Goal: Communication & Community: Share content

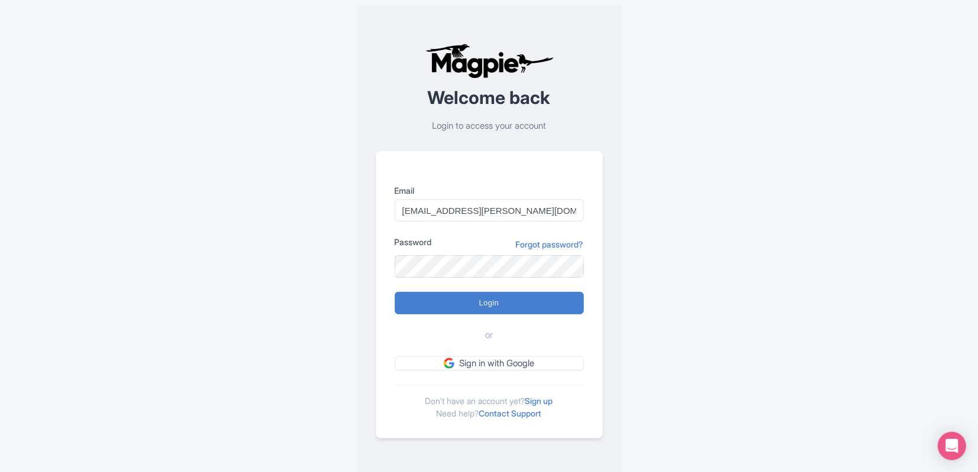
scroll to position [0, 5]
type input "[EMAIL_ADDRESS][PERSON_NAME][DOMAIN_NAME]"
click at [395, 292] on input "Login" at bounding box center [489, 303] width 189 height 22
type input "Logging in..."
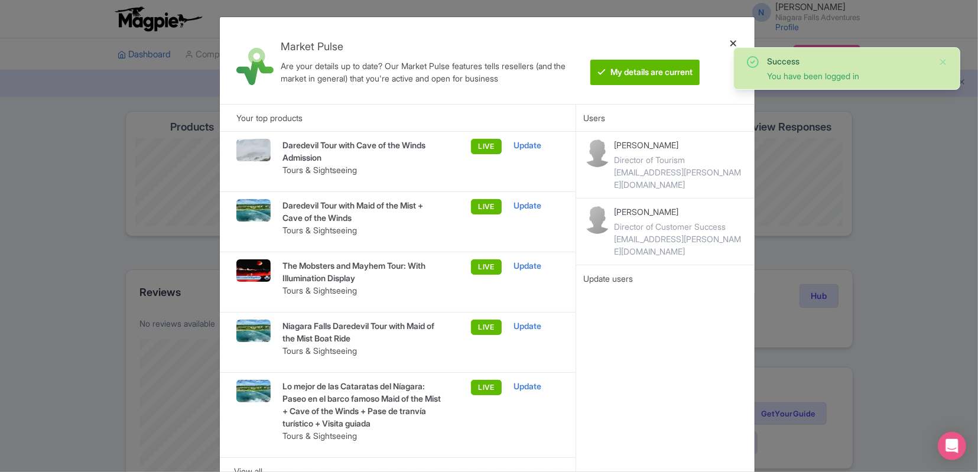
click at [733, 42] on div at bounding box center [733, 61] width 28 height 68
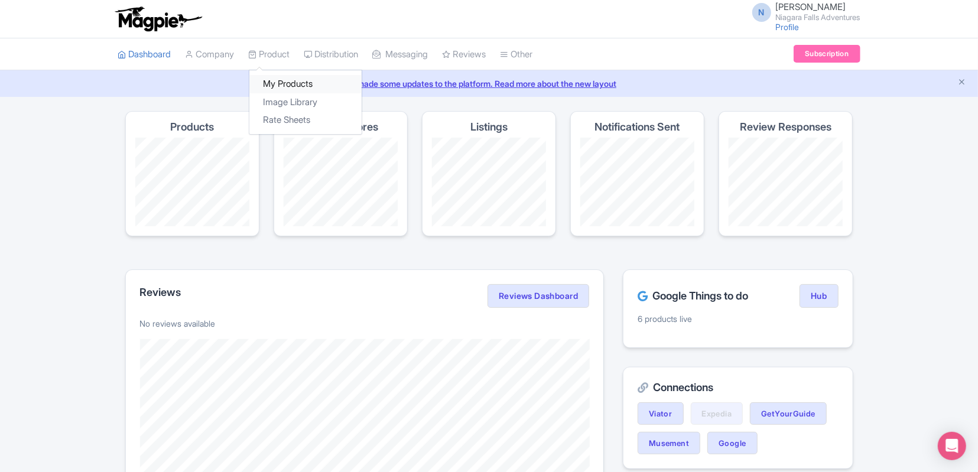
click at [291, 85] on link "My Products" at bounding box center [305, 84] width 112 height 18
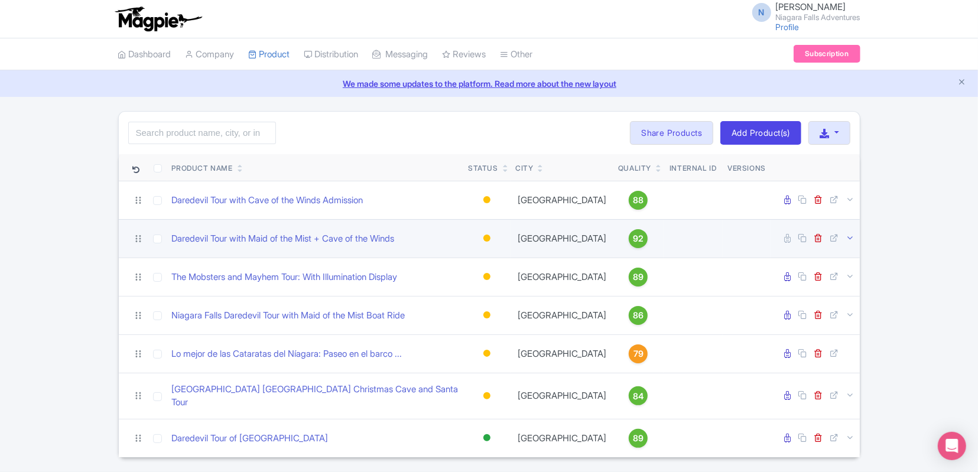
click at [854, 241] on link at bounding box center [850, 238] width 9 height 11
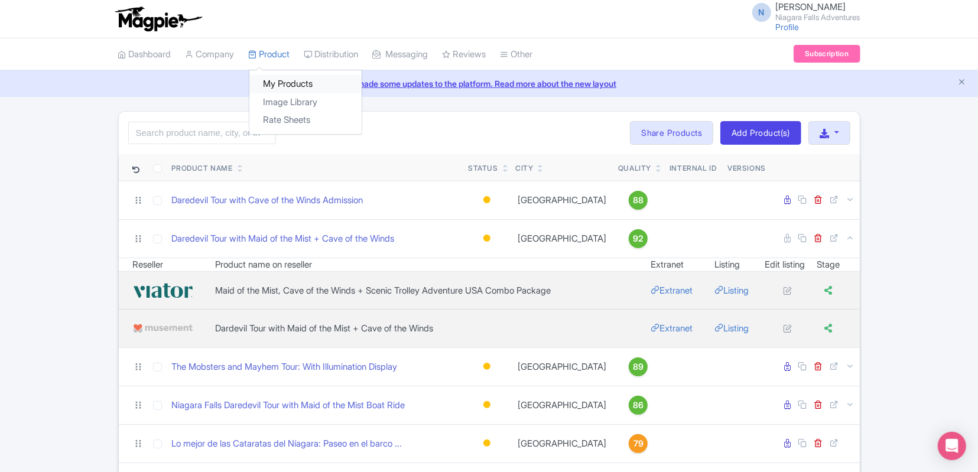
click at [291, 80] on link "My Products" at bounding box center [305, 84] width 112 height 18
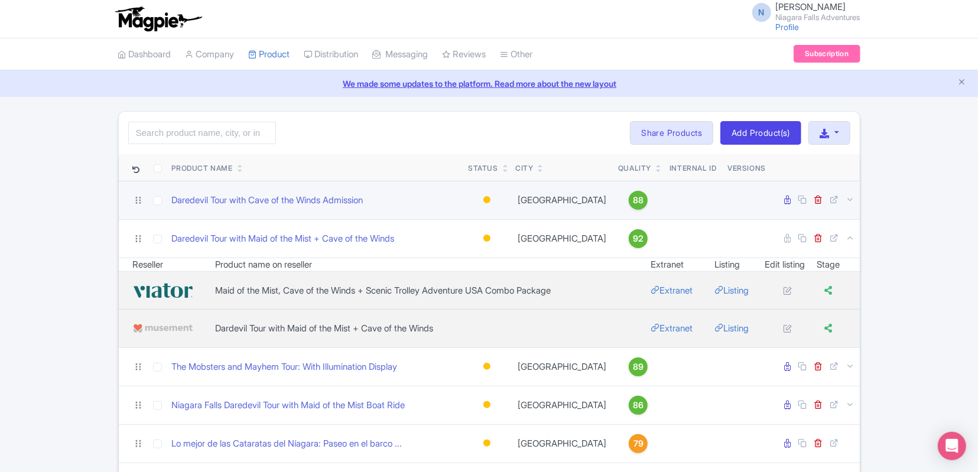
scroll to position [18, 0]
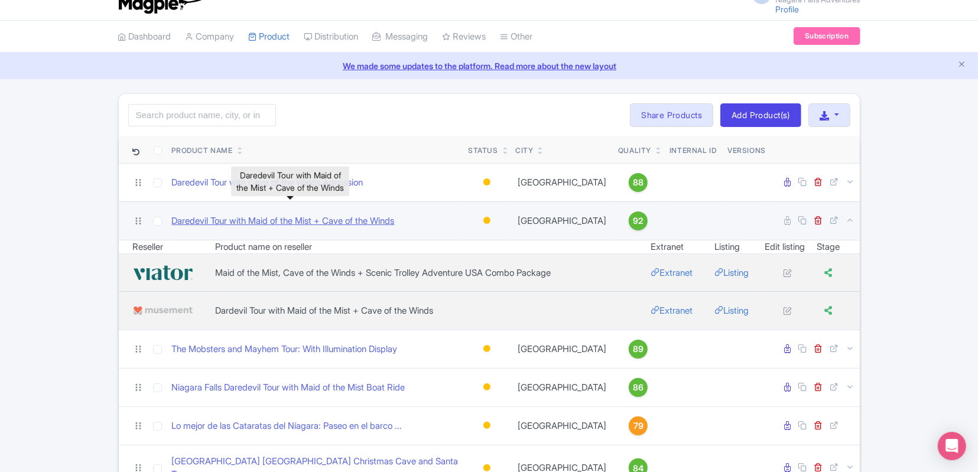
click at [300, 220] on link "Daredevil Tour with Maid of the Mist + Cave of the Winds" at bounding box center [283, 222] width 223 height 14
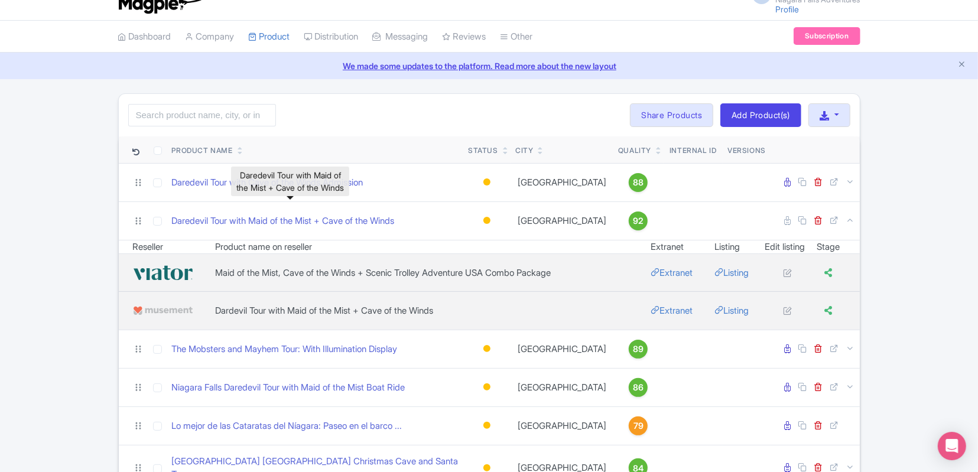
scroll to position [54, 0]
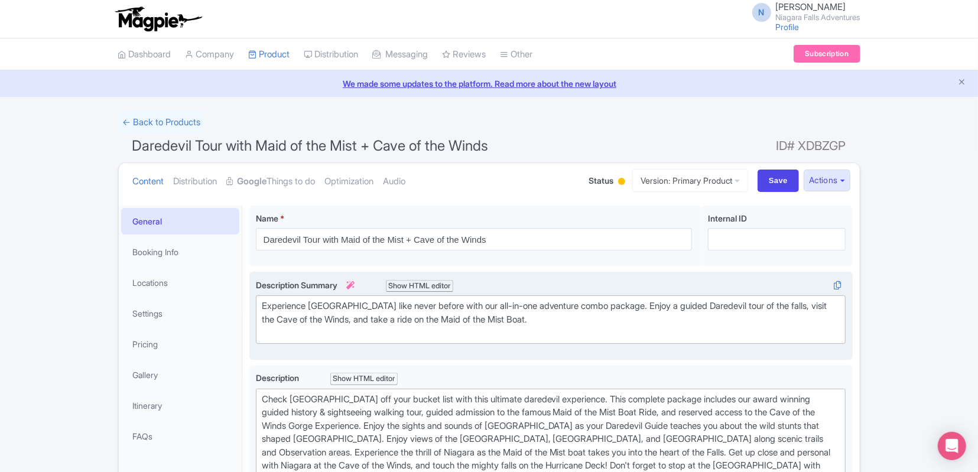
click at [606, 272] on div "Experience Niagara Falls like never before with our all-in-one adventure combo …" at bounding box center [550, 316] width 603 height 89
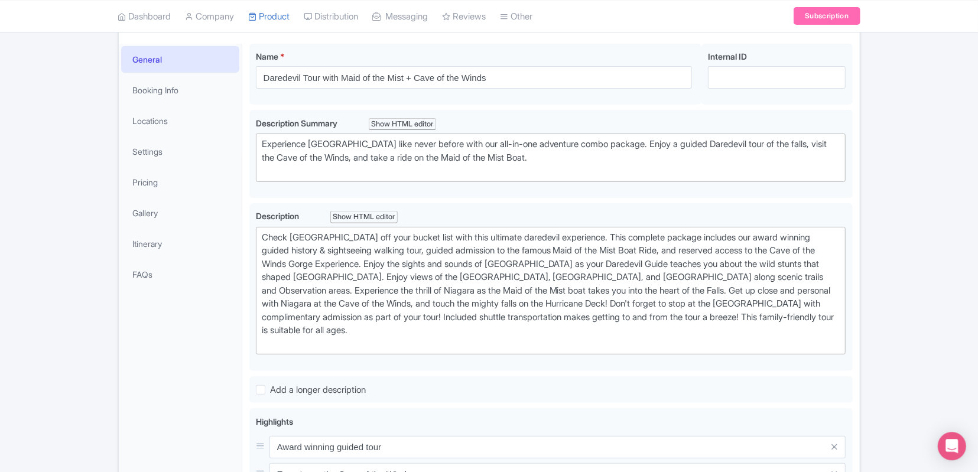
scroll to position [162, 0]
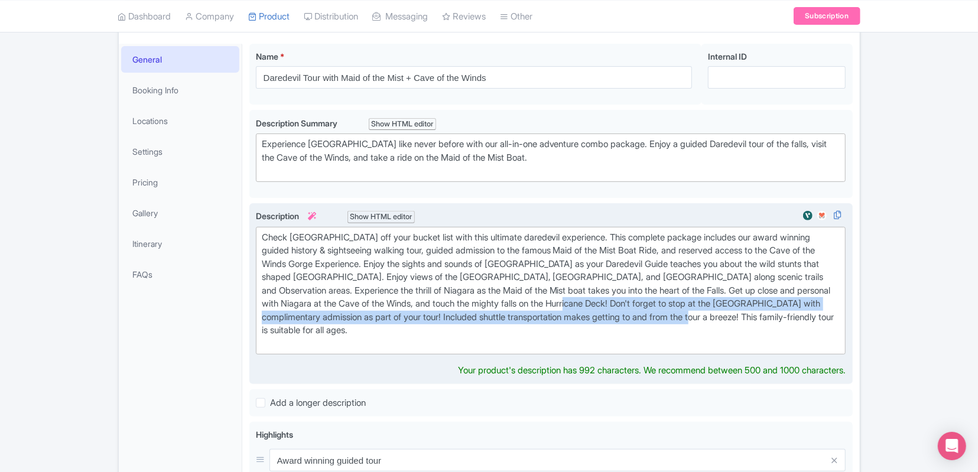
drag, startPoint x: 771, startPoint y: 313, endPoint x: 614, endPoint y: 306, distance: 157.4
click at [614, 306] on div "Check Niagara Falls off your bucket list with this ultimate daredevil experienc…" at bounding box center [551, 291] width 579 height 120
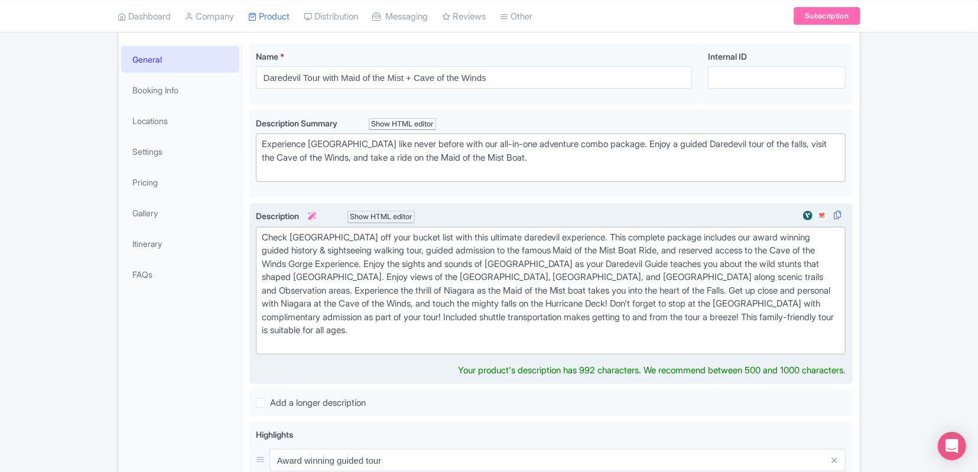
type trix-editor "<div>Check Niagara Falls off your bucket list with this ultimate daredevil expe…"
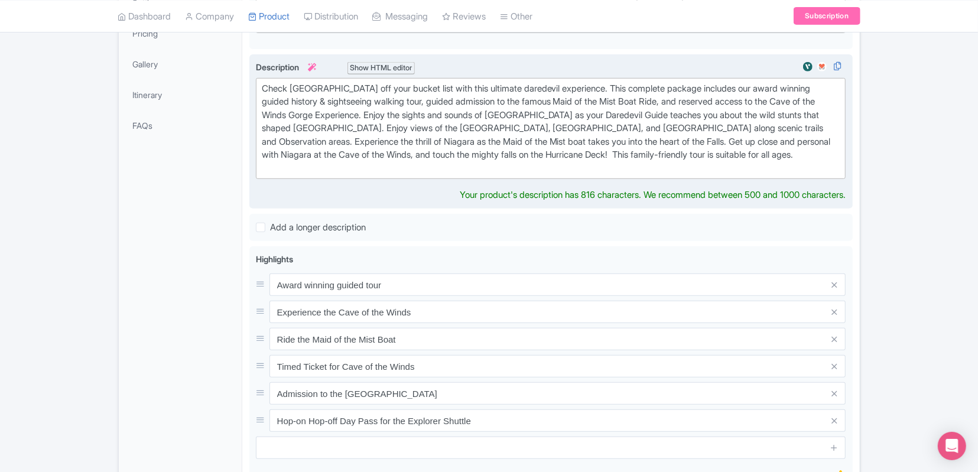
scroll to position [355, 0]
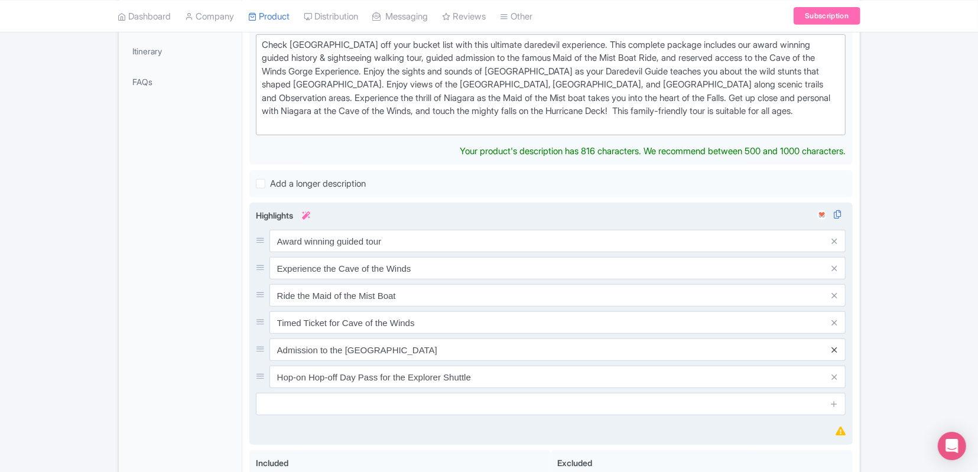
click at [835, 348] on div "Award winning guided tour Experience the Cave of the Winds Ride the Maid of the…" at bounding box center [551, 309] width 590 height 158
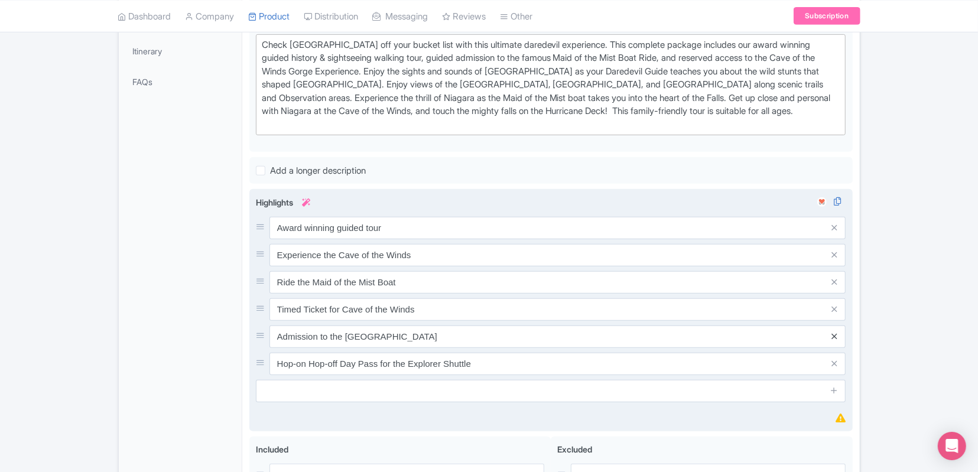
click at [836, 335] on icon at bounding box center [834, 336] width 5 height 9
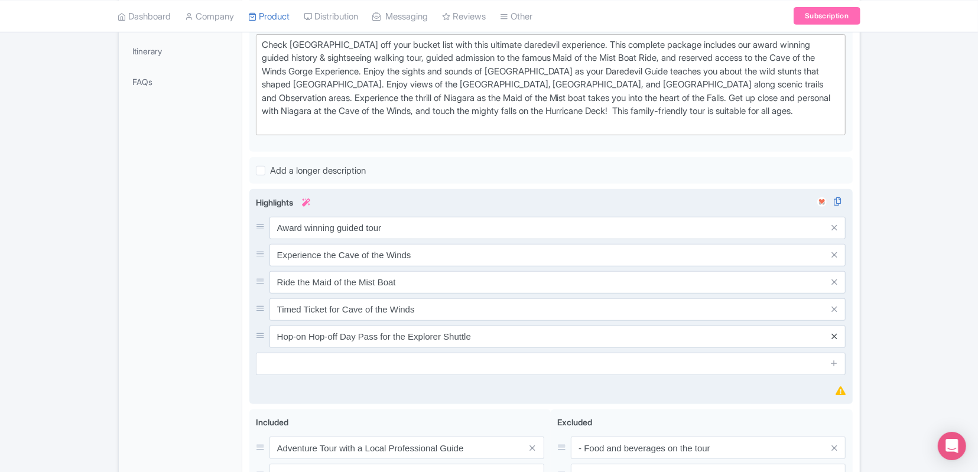
click at [836, 335] on icon at bounding box center [834, 336] width 5 height 9
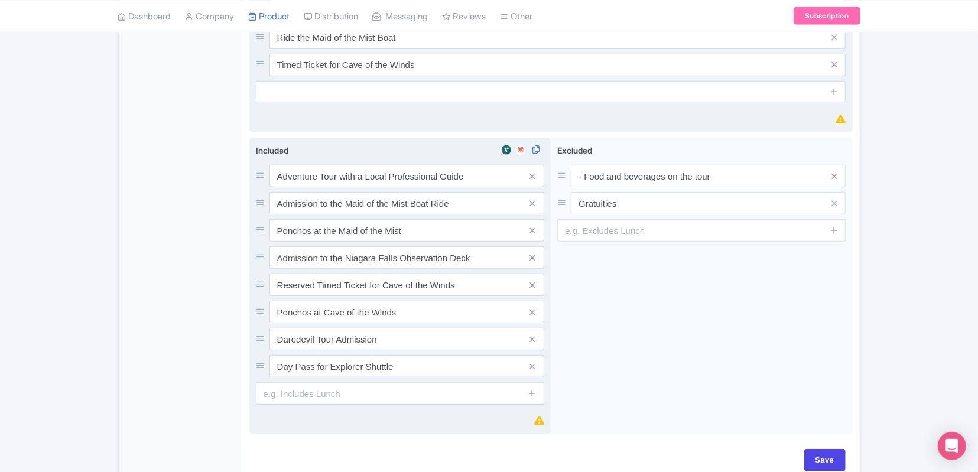
scroll to position [599, 0]
click at [532, 336] on icon at bounding box center [532, 339] width 5 height 9
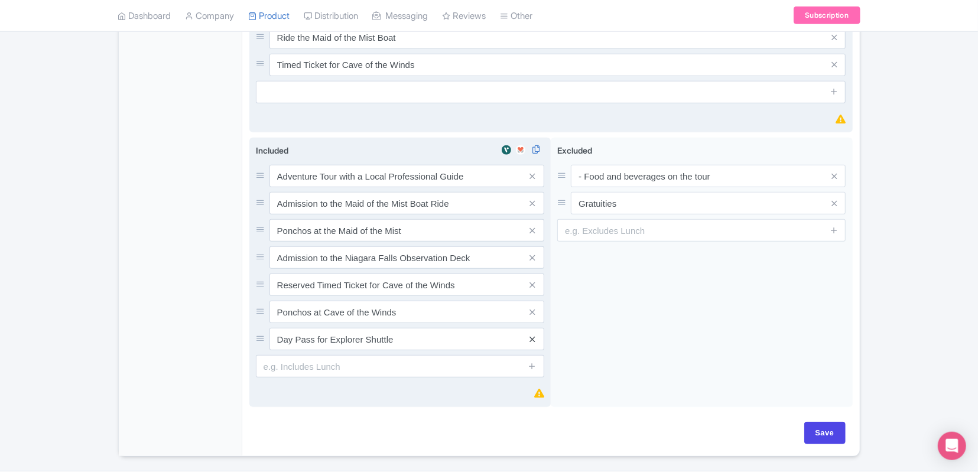
click at [534, 337] on icon at bounding box center [532, 339] width 5 height 9
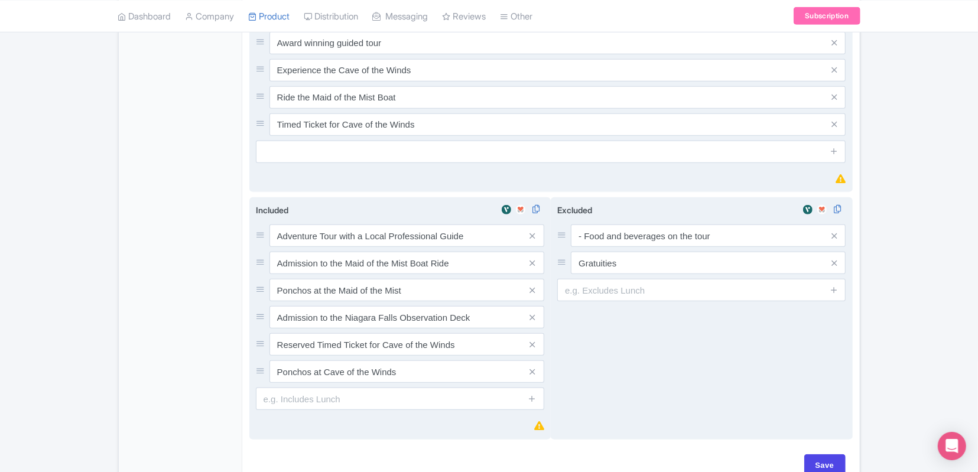
scroll to position [540, 0]
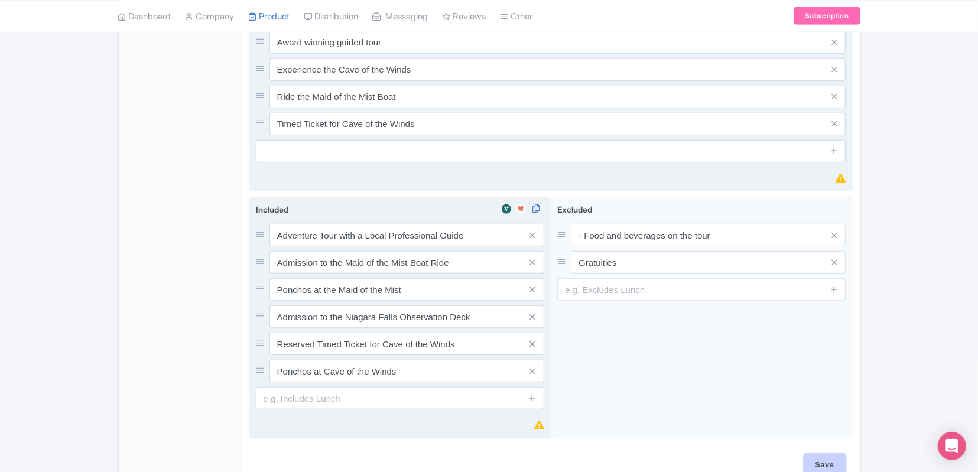
click at [808, 463] on input "Save" at bounding box center [824, 465] width 41 height 22
type input "Saving..."
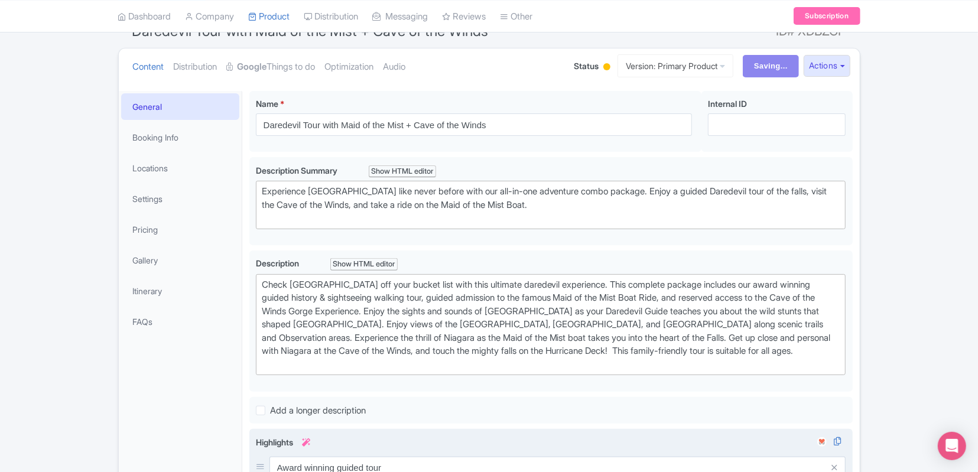
scroll to position [99, 0]
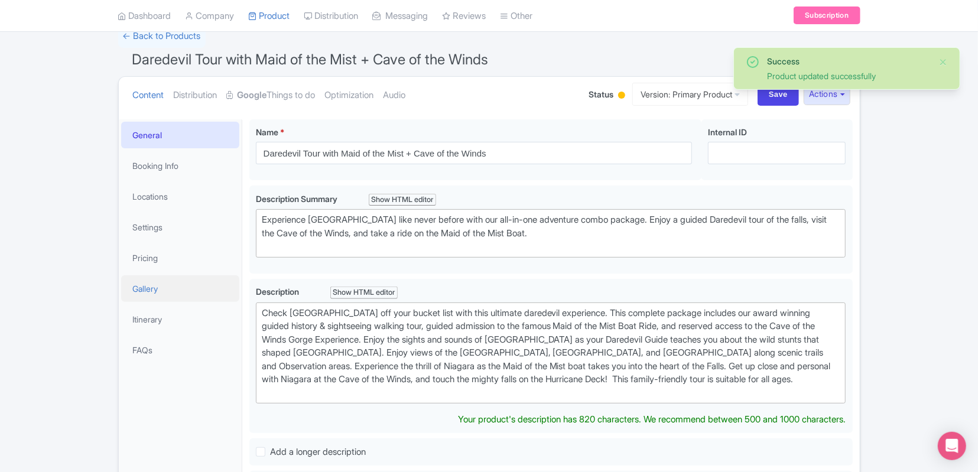
scroll to position [86, 0]
click at [189, 167] on link "Booking Info" at bounding box center [180, 166] width 118 height 27
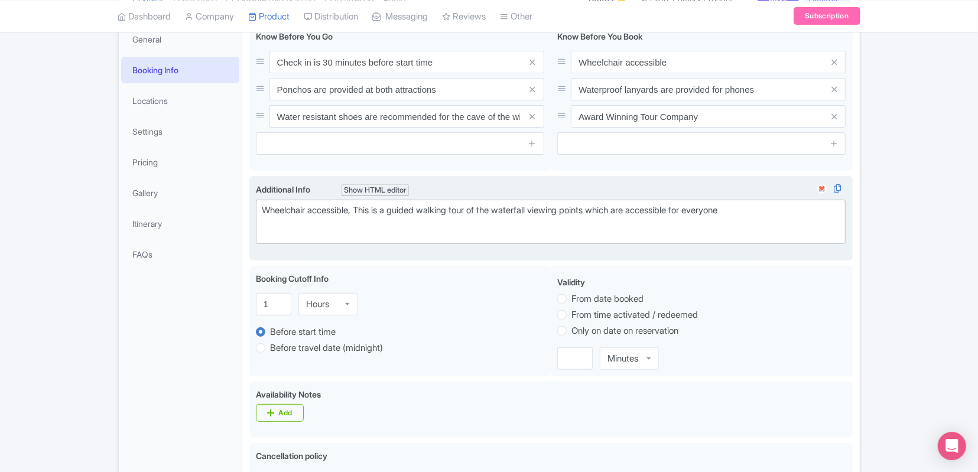
scroll to position [76, 0]
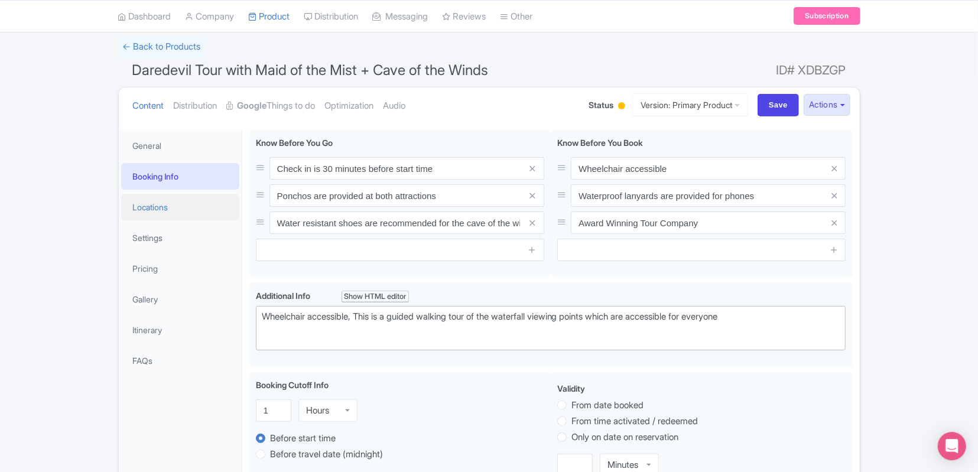
click at [221, 218] on link "Locations" at bounding box center [180, 207] width 118 height 27
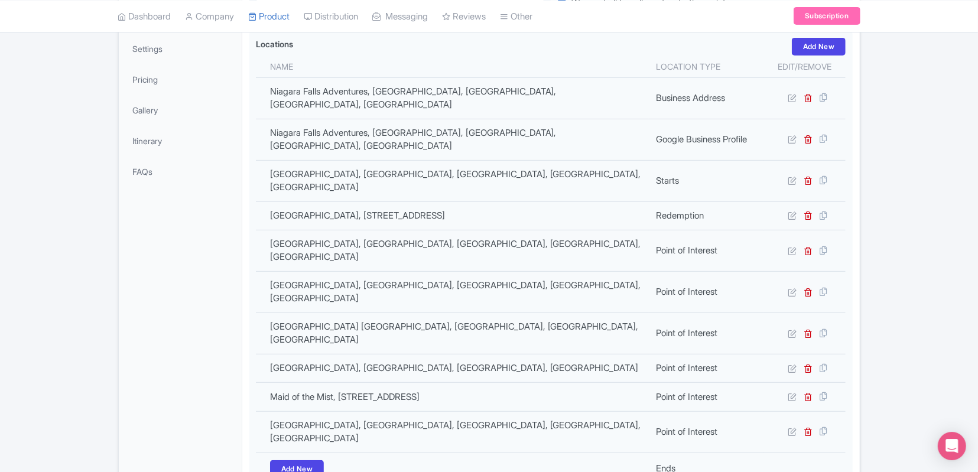
scroll to position [264, 0]
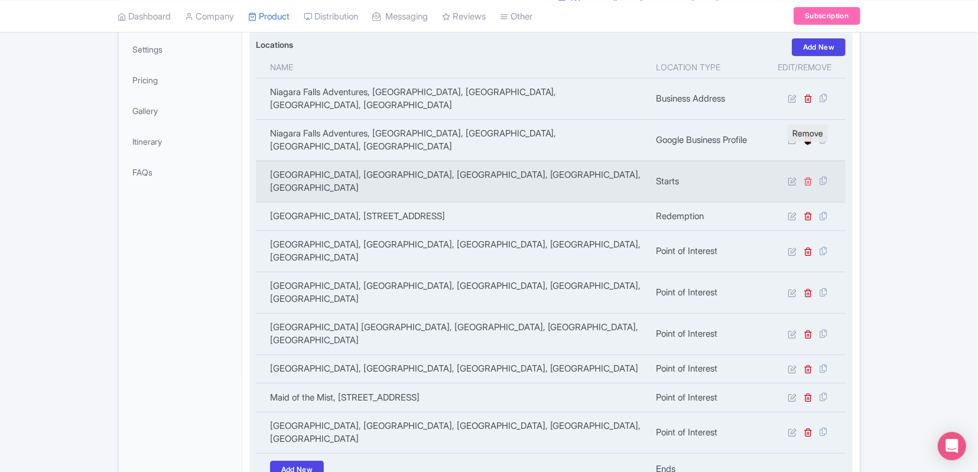
click at [810, 177] on icon at bounding box center [808, 181] width 9 height 9
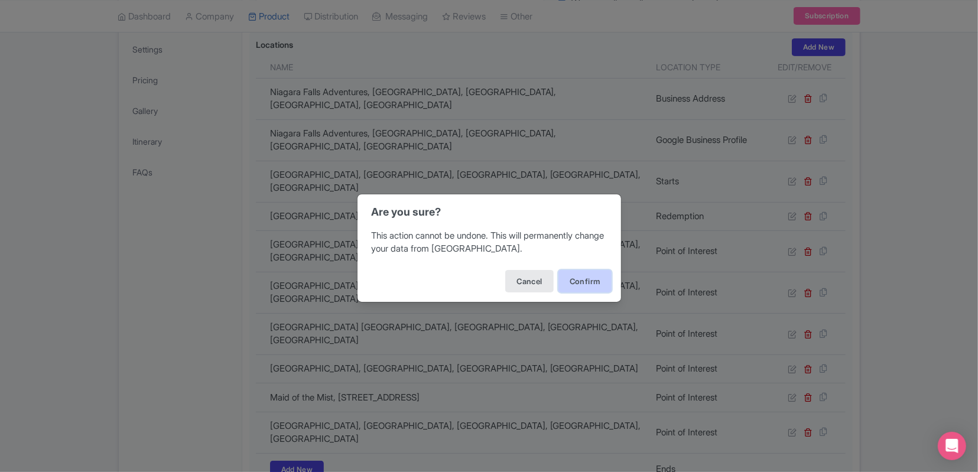
click at [585, 276] on button "Confirm" at bounding box center [585, 281] width 53 height 22
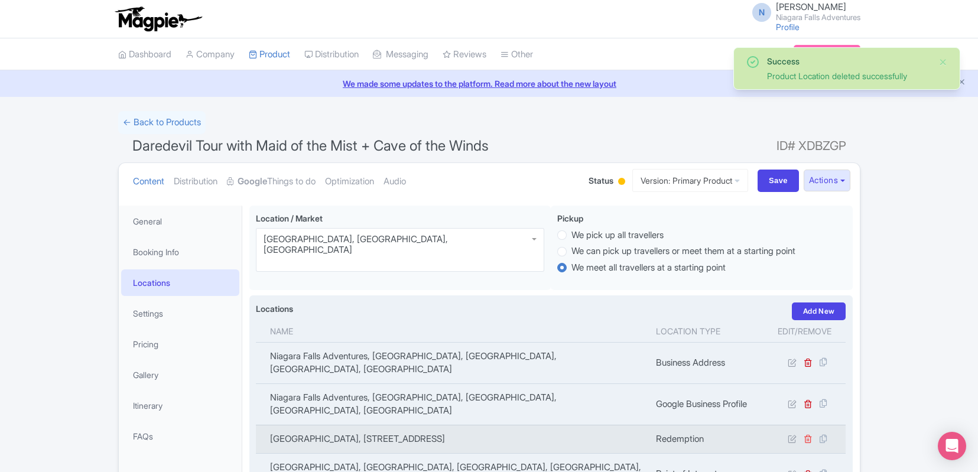
scroll to position [205, 0]
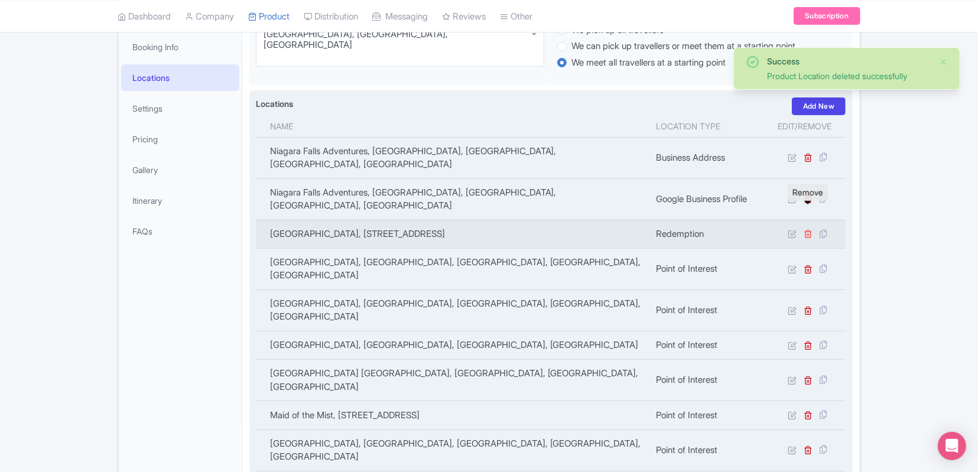
click at [808, 229] on icon at bounding box center [808, 233] width 9 height 9
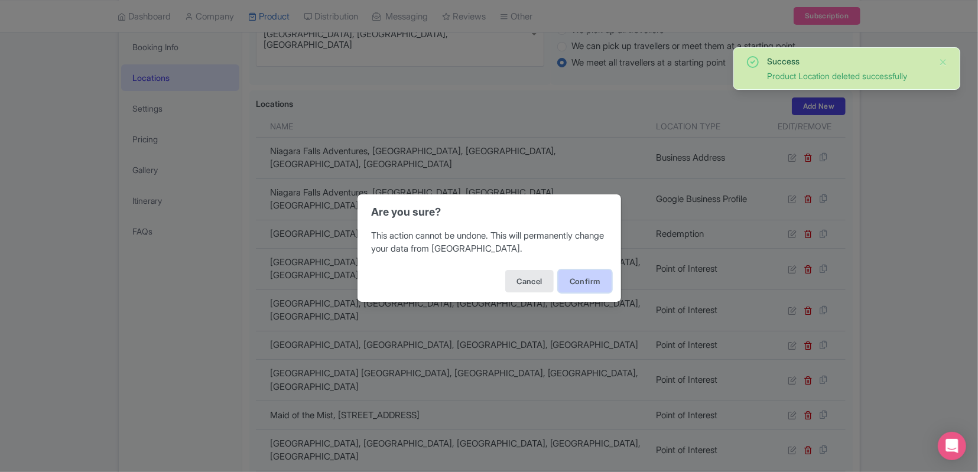
click at [579, 278] on button "Confirm" at bounding box center [585, 281] width 53 height 22
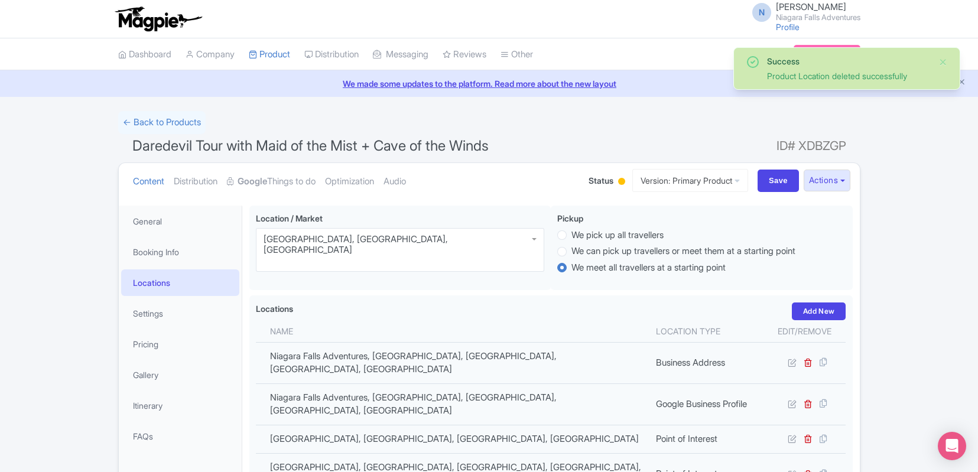
scroll to position [205, 0]
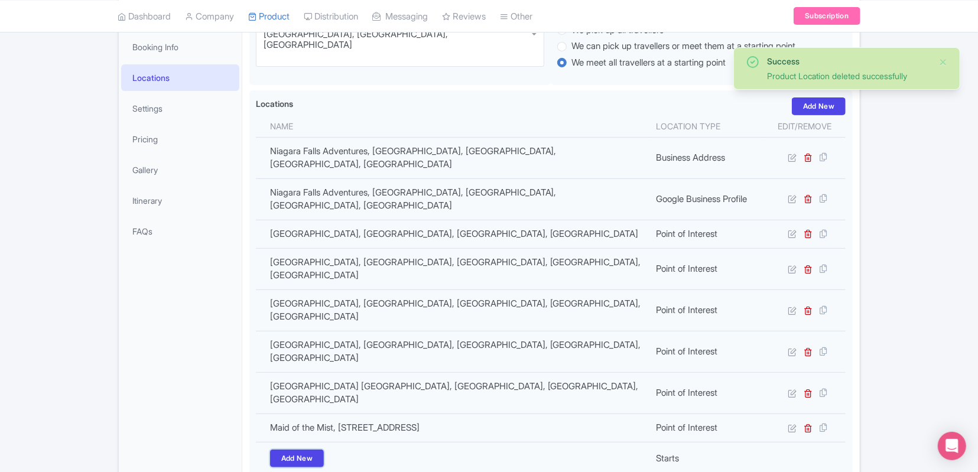
click at [309, 450] on link "Add New" at bounding box center [297, 459] width 54 height 18
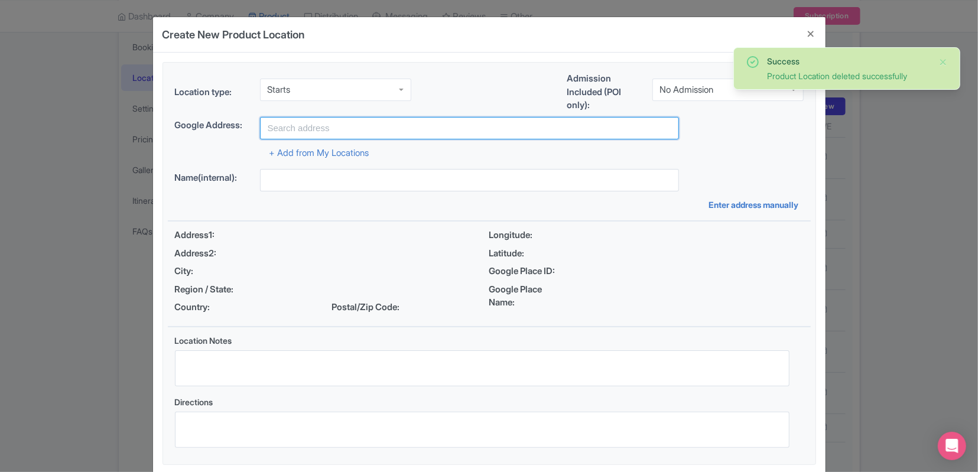
click at [392, 131] on input "text" at bounding box center [469, 128] width 419 height 22
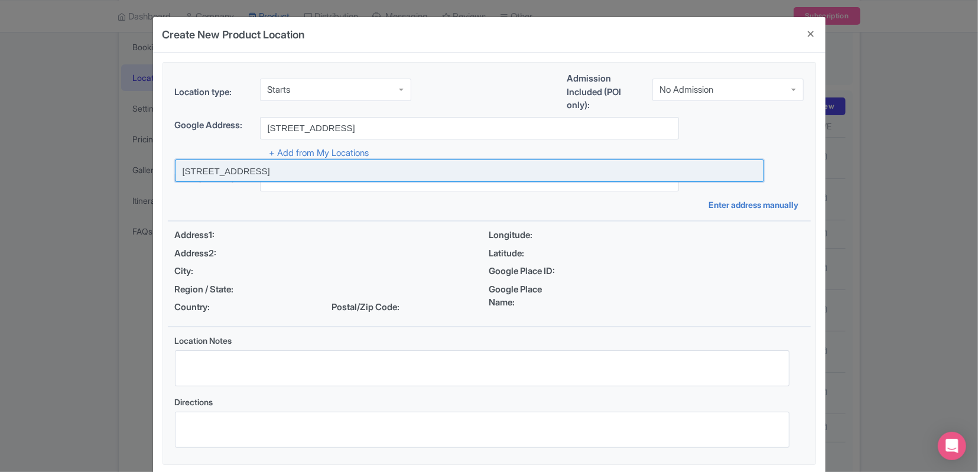
click at [401, 165] on input at bounding box center [469, 171] width 589 height 22
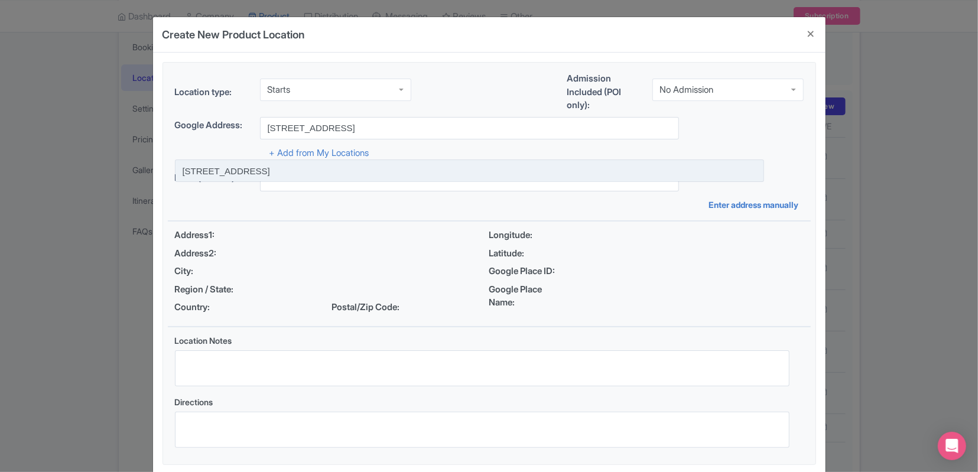
type input "333 Prospect Street, Niagara Falls, NY 14303, USA"
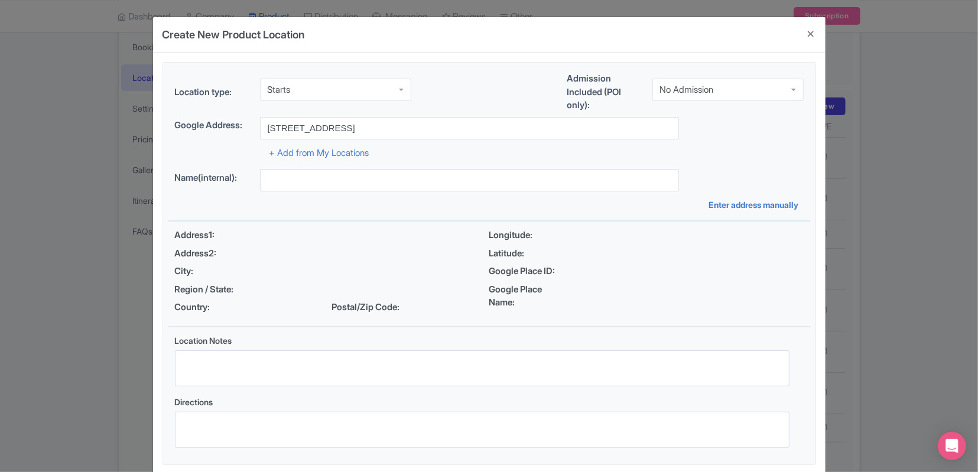
type input "333 Prospect Street, Niagara Falls, NY 14303, USA"
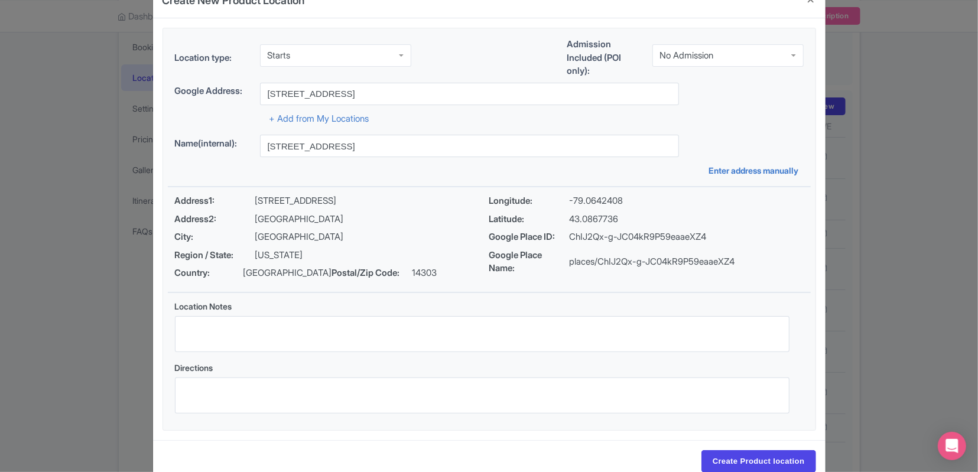
scroll to position [61, 0]
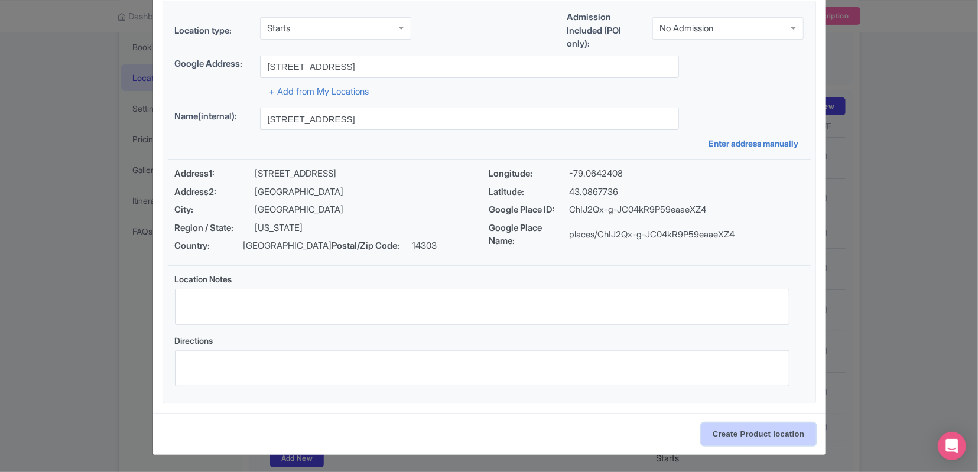
click at [750, 432] on input "Create Product location" at bounding box center [759, 434] width 115 height 22
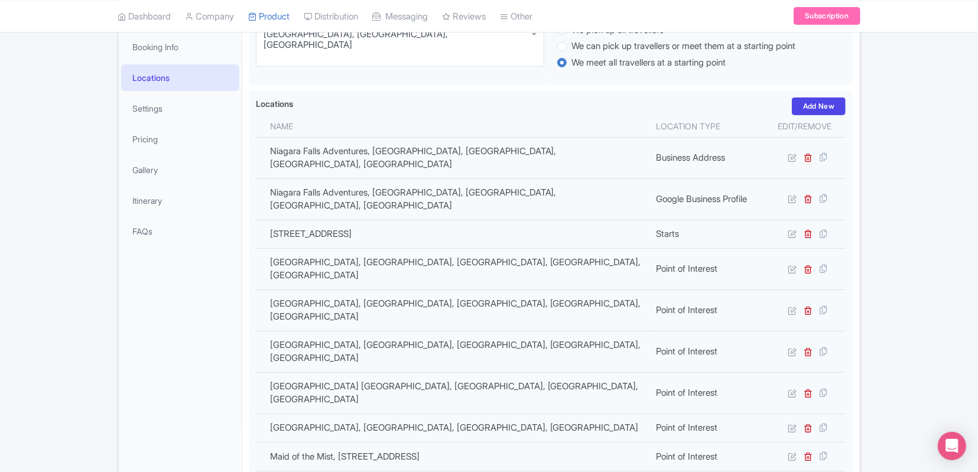
scroll to position [336, 0]
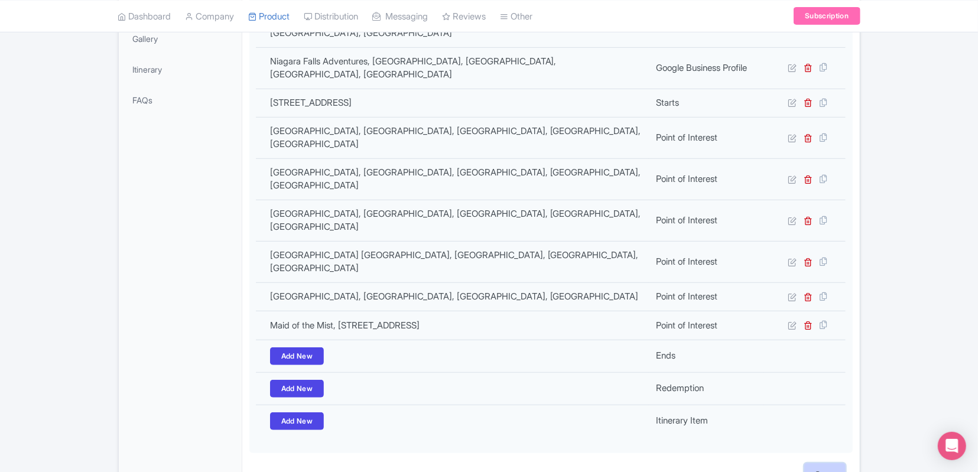
click at [823, 463] on input "Save" at bounding box center [824, 474] width 41 height 22
type input "Update Product"
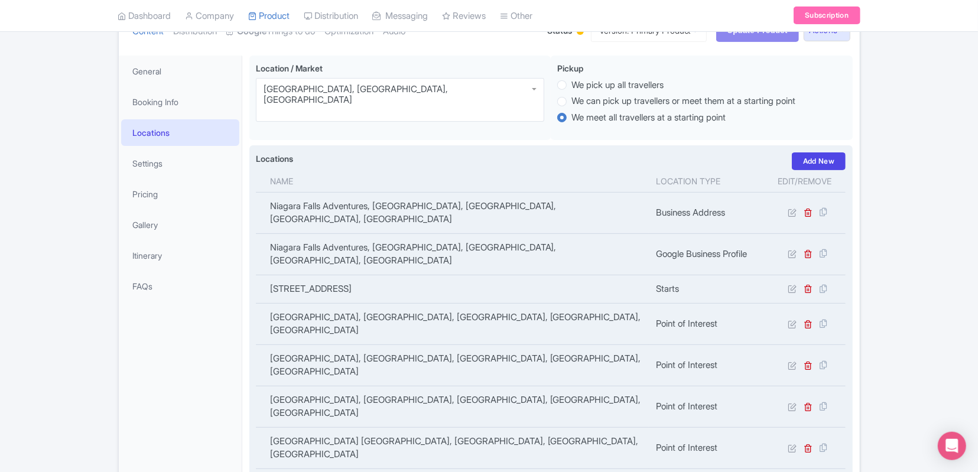
scroll to position [150, 0]
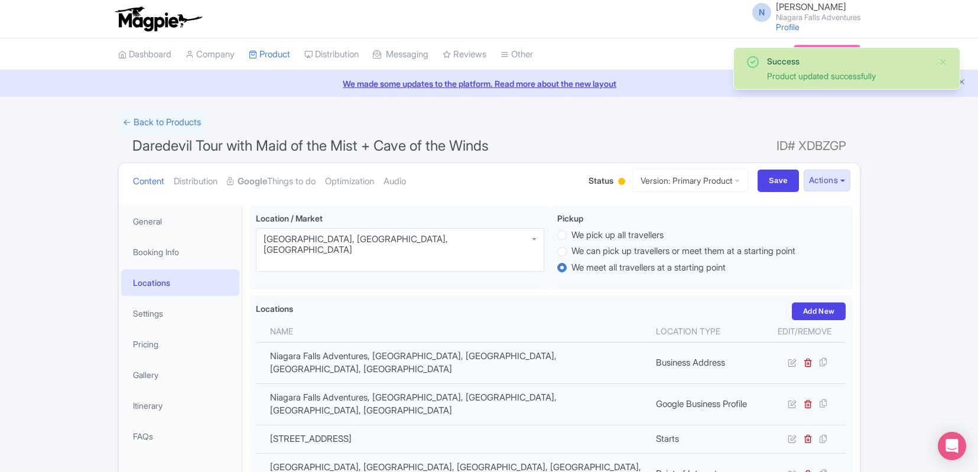
scroll to position [145, 0]
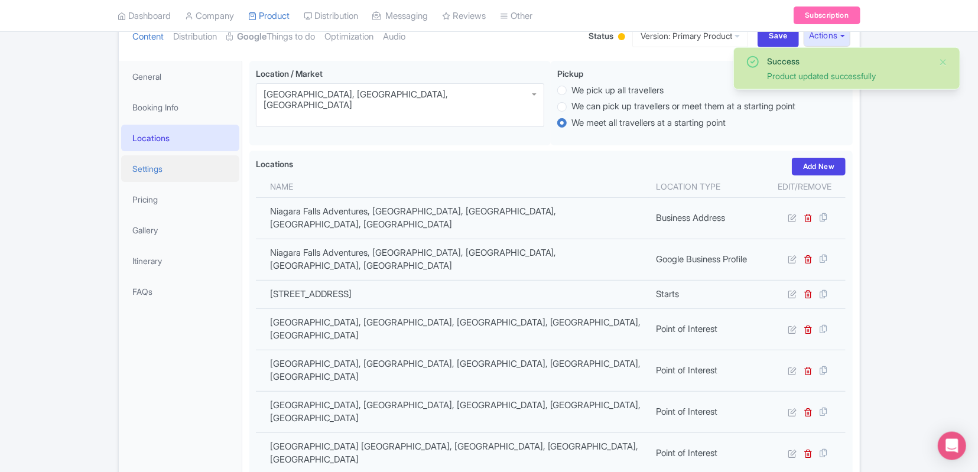
click at [168, 161] on link "Settings" at bounding box center [180, 168] width 118 height 27
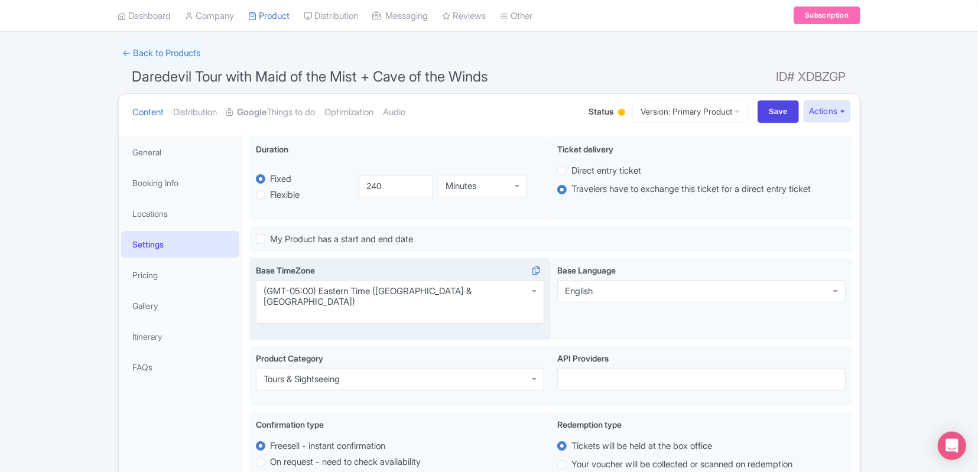
scroll to position [0, 0]
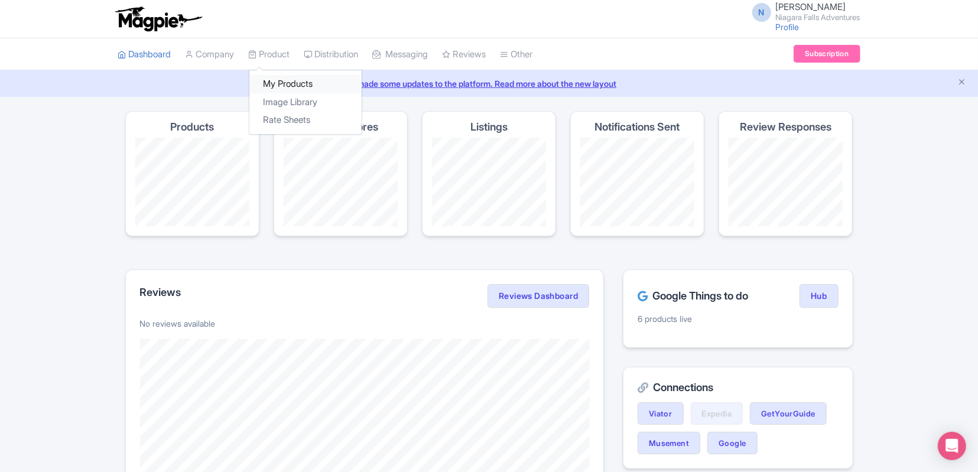
click at [283, 78] on link "My Products" at bounding box center [305, 84] width 112 height 18
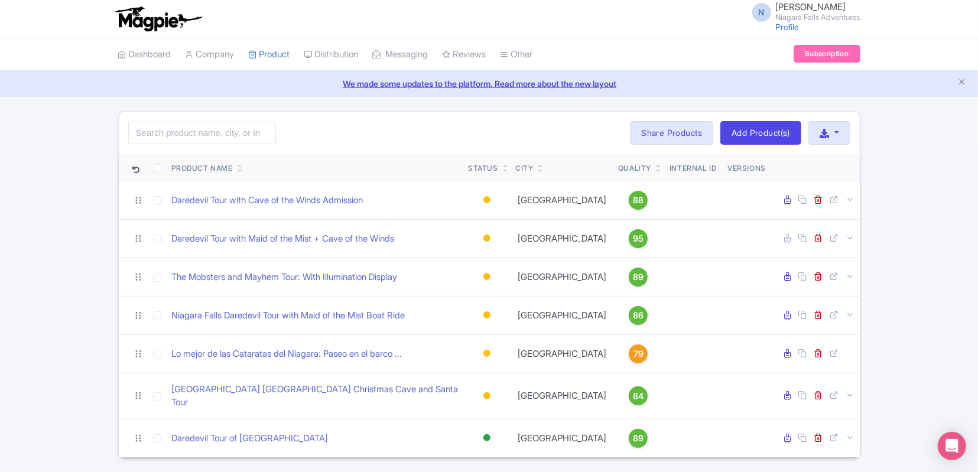
scroll to position [26, 0]
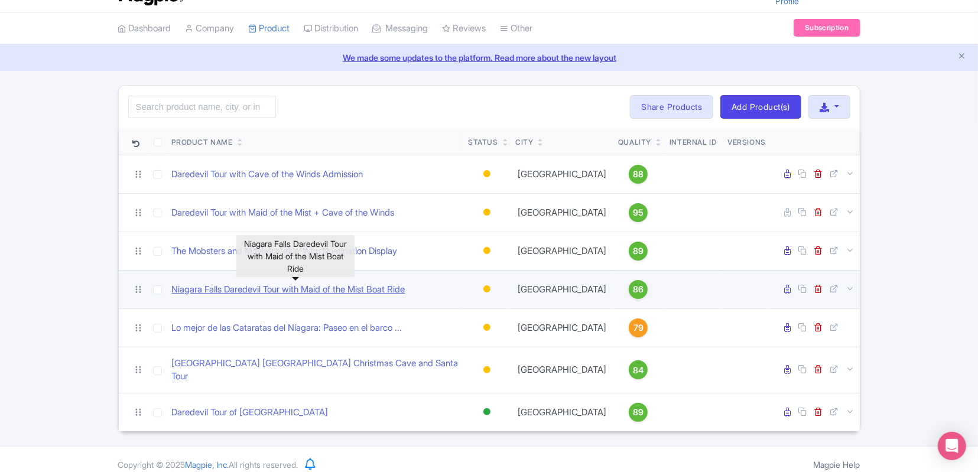
click at [389, 291] on link "Niagara Falls Daredevil Tour with Maid of the Mist Boat Ride" at bounding box center [288, 290] width 233 height 14
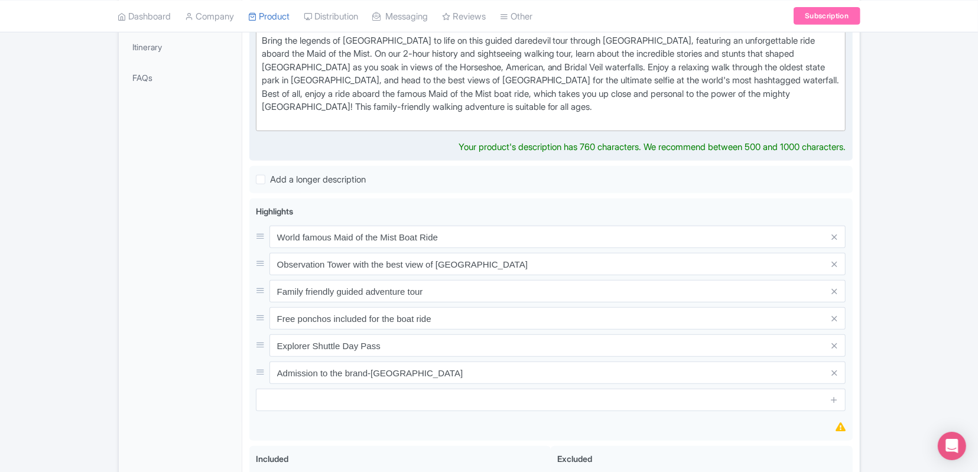
scroll to position [359, 0]
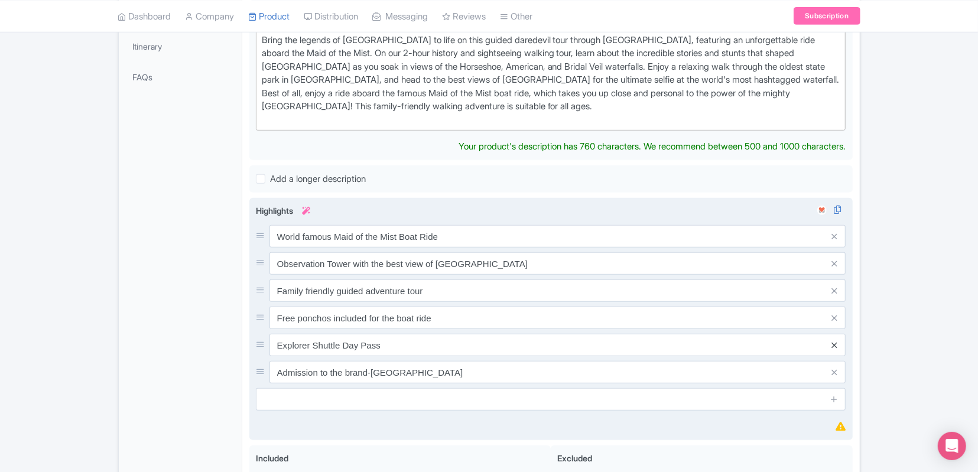
click at [835, 344] on div "World famous Maid of the Mist Boat Ride Observation Tower with the best view of…" at bounding box center [551, 304] width 590 height 158
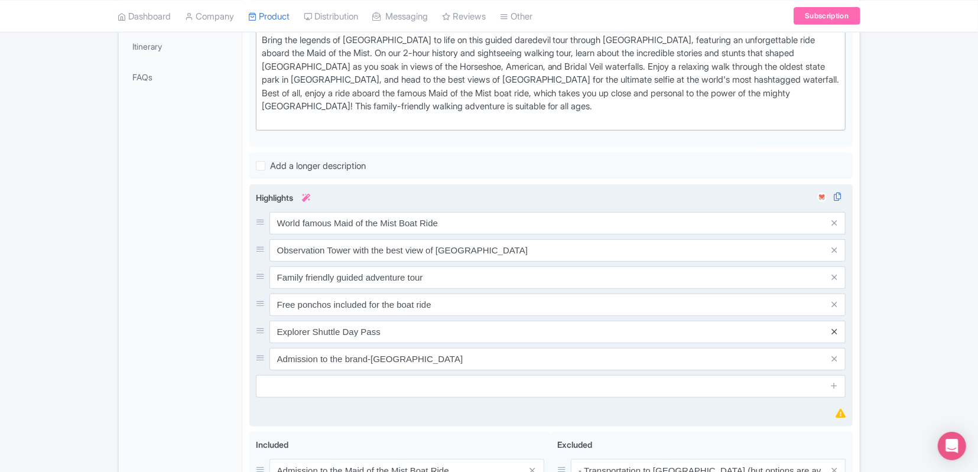
click at [835, 330] on icon at bounding box center [834, 331] width 5 height 9
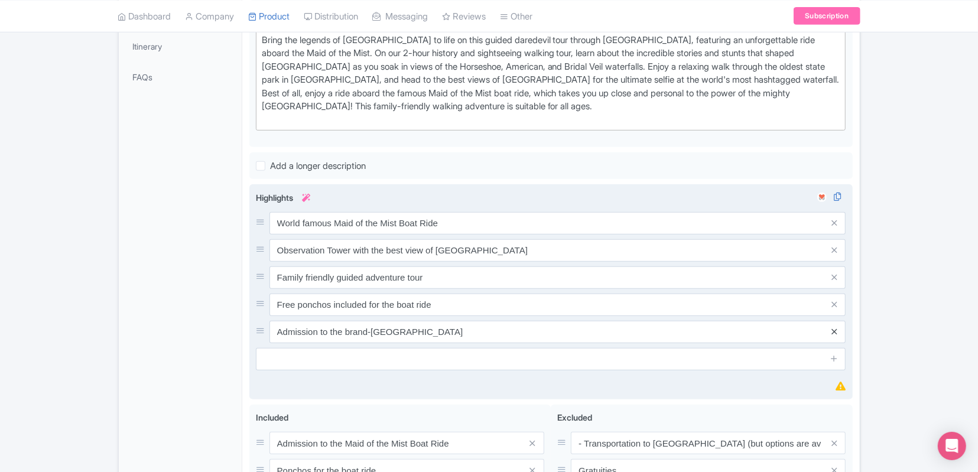
click at [833, 330] on icon at bounding box center [834, 331] width 5 height 9
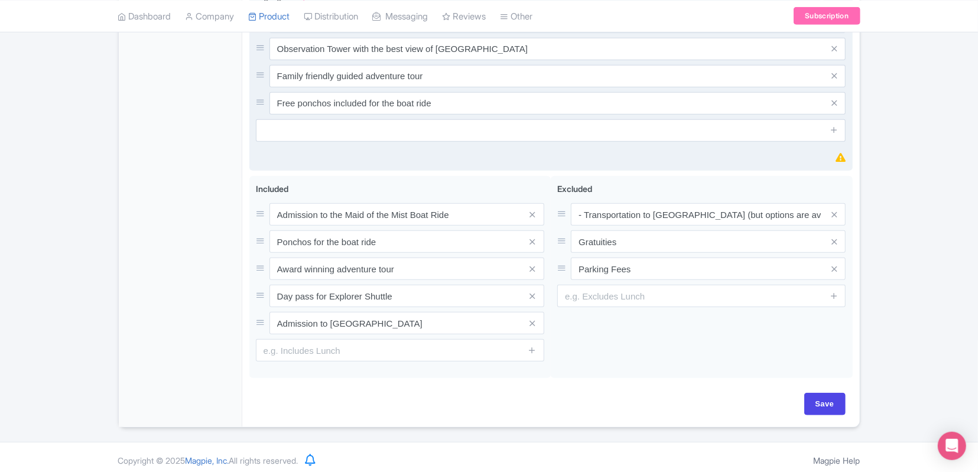
scroll to position [564, 0]
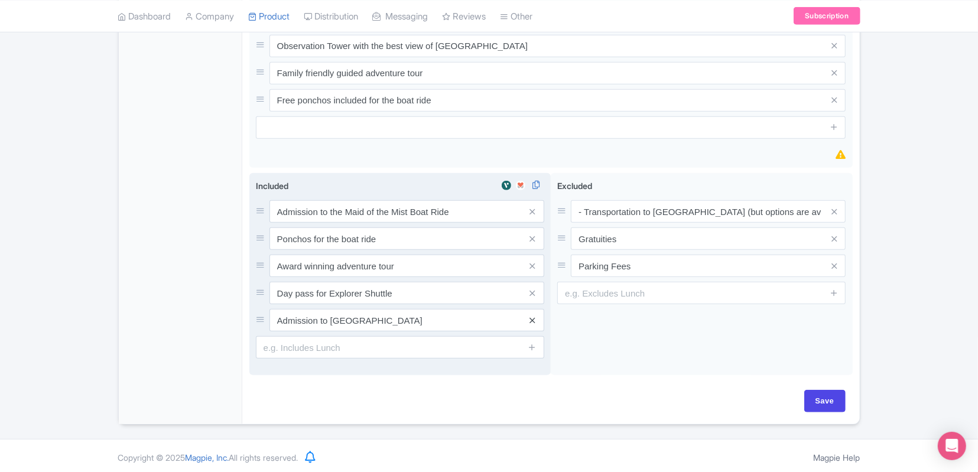
click at [533, 319] on icon at bounding box center [532, 320] width 5 height 9
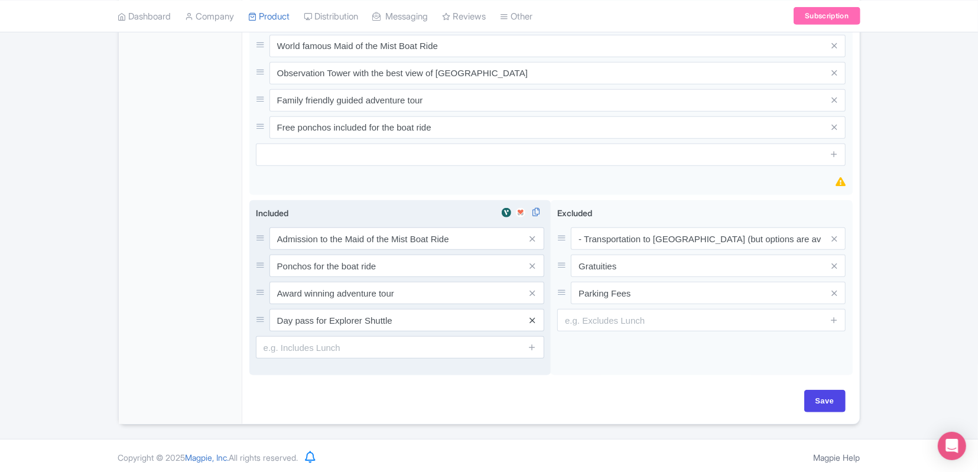
click at [533, 320] on icon at bounding box center [532, 320] width 5 height 9
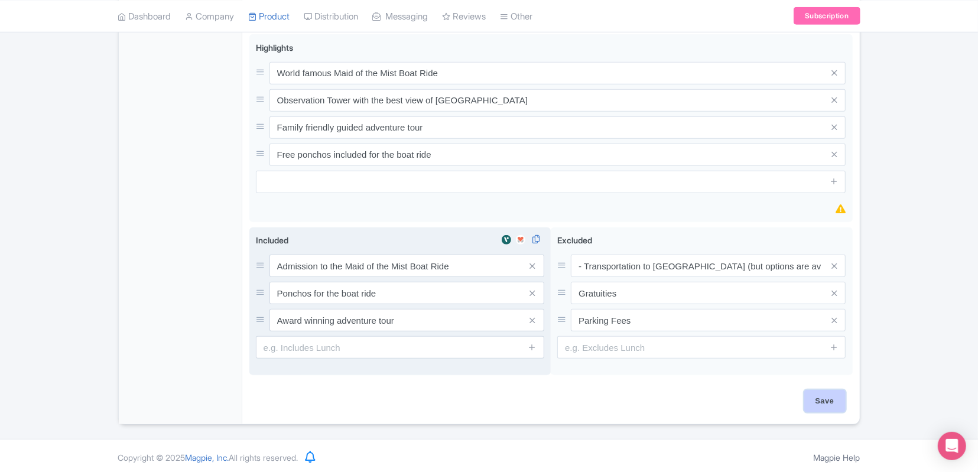
click at [826, 399] on input "Save" at bounding box center [824, 401] width 41 height 22
type input "Saving..."
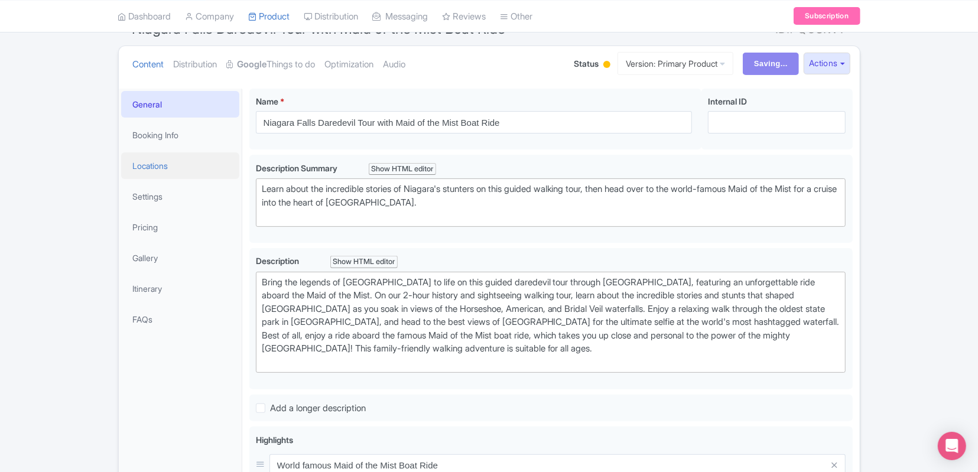
scroll to position [115, 0]
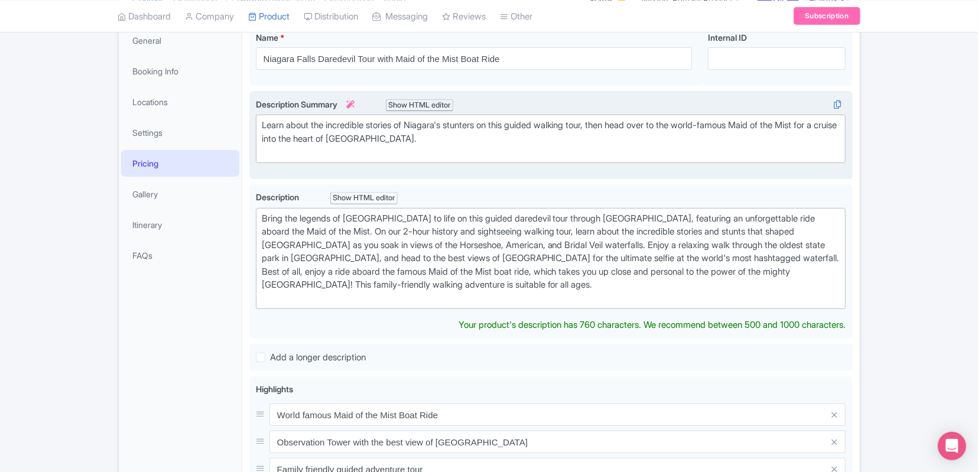
scroll to position [176, 0]
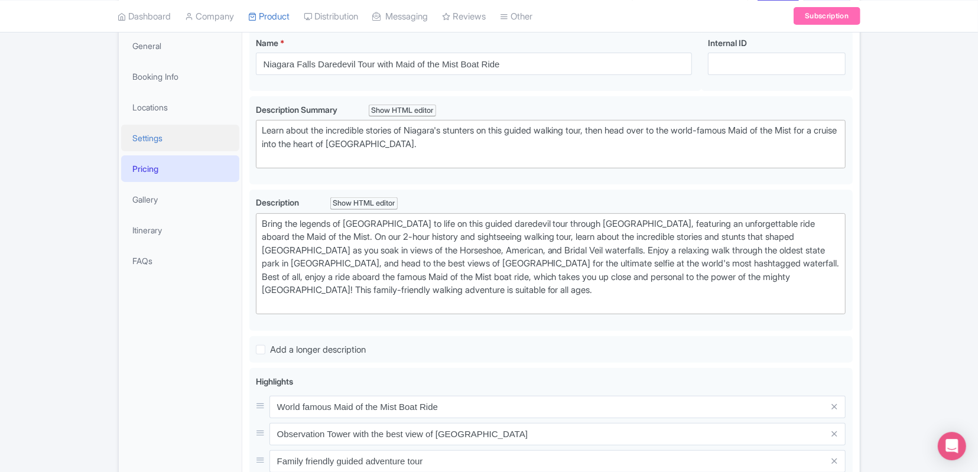
click at [166, 137] on link "Settings" at bounding box center [180, 138] width 118 height 27
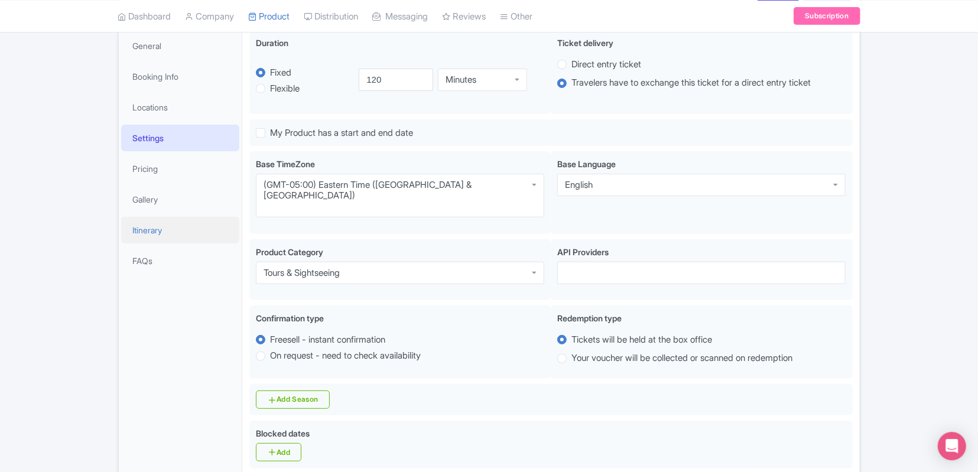
click at [150, 222] on link "Itinerary" at bounding box center [180, 230] width 118 height 27
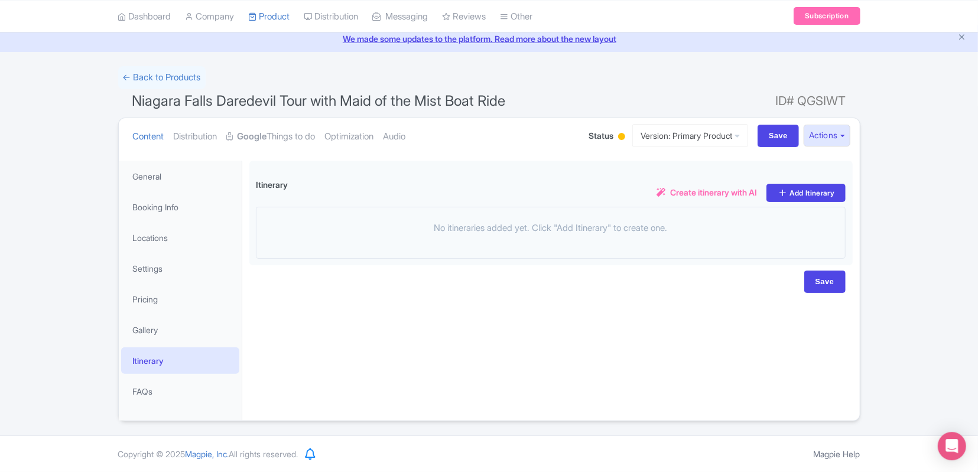
scroll to position [44, 0]
click at [170, 239] on link "Locations" at bounding box center [180, 239] width 118 height 27
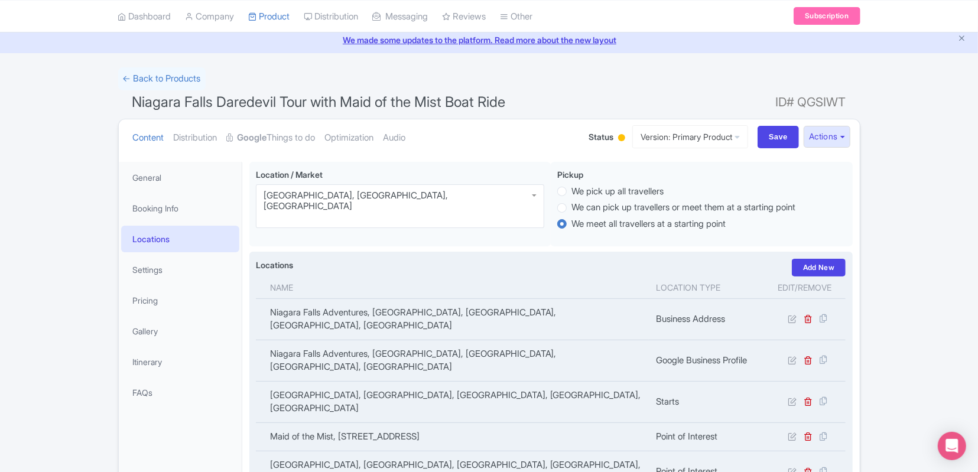
scroll to position [139, 0]
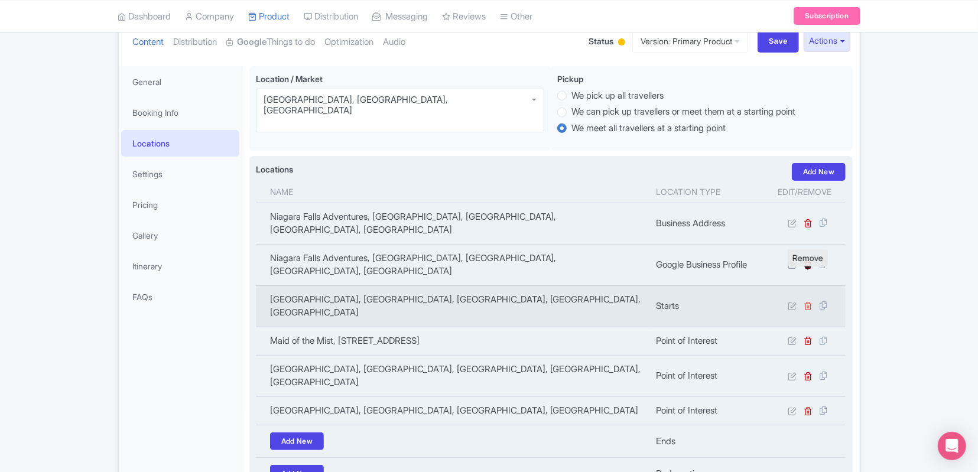
click at [806, 301] on icon at bounding box center [808, 305] width 9 height 9
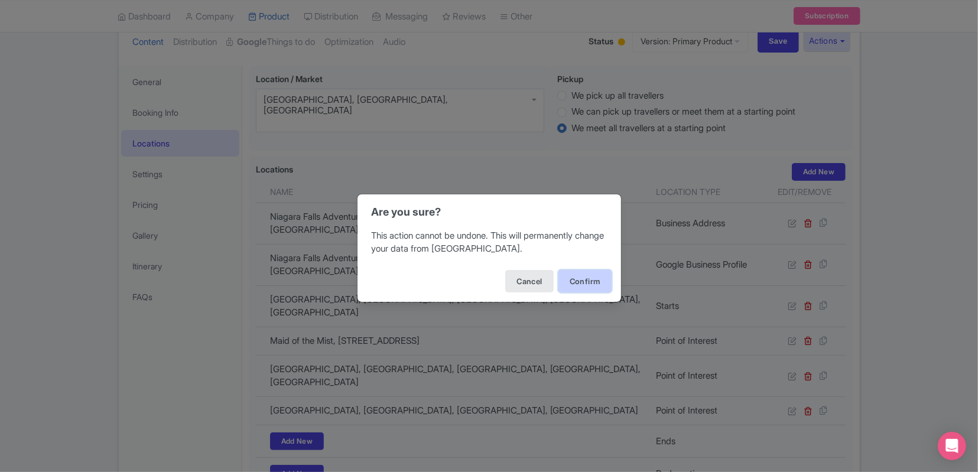
click at [597, 278] on button "Confirm" at bounding box center [585, 281] width 53 height 22
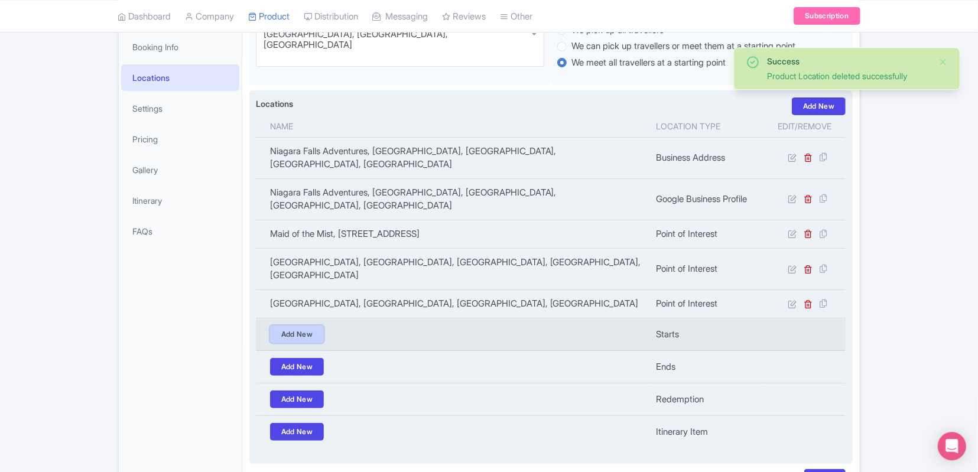
scroll to position [205, 0]
click at [307, 326] on link "Add New" at bounding box center [297, 335] width 54 height 18
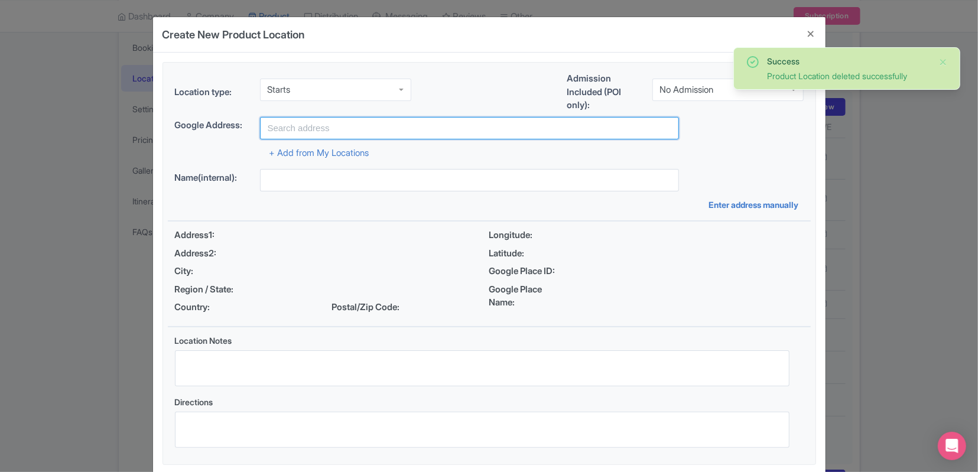
click at [430, 120] on input "text" at bounding box center [469, 128] width 419 height 22
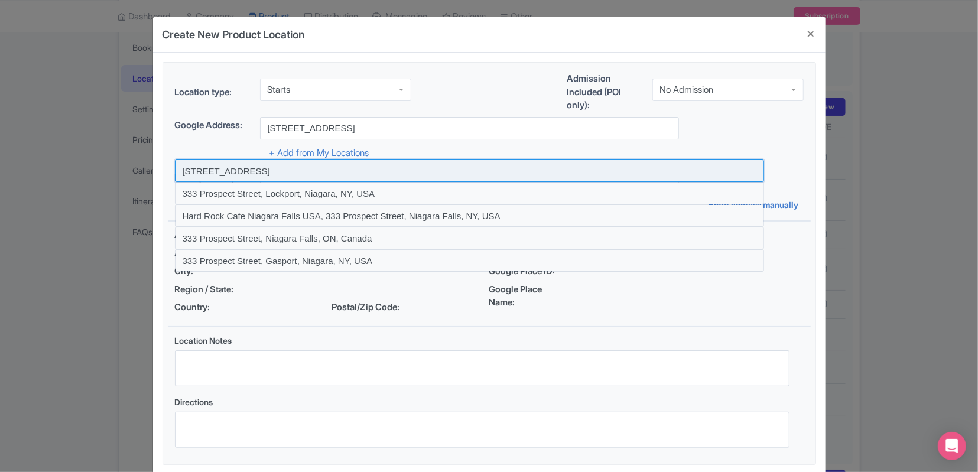
click at [329, 172] on input at bounding box center [469, 171] width 589 height 22
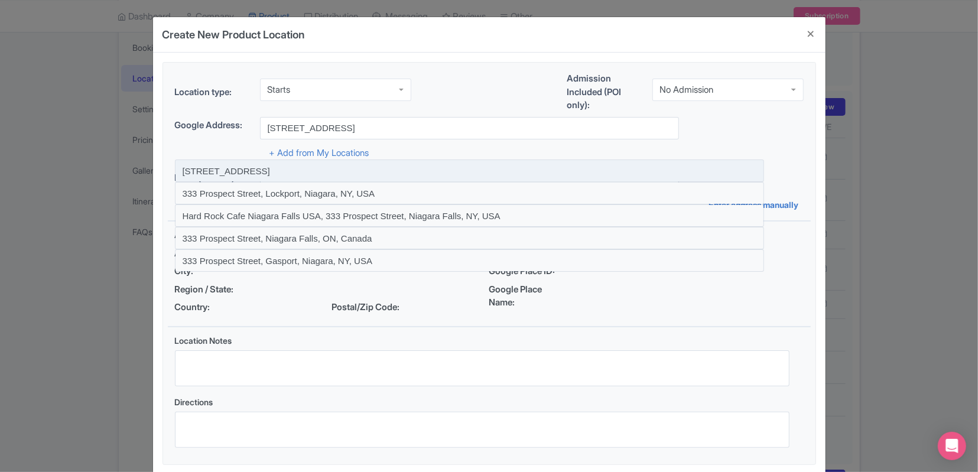
type input "333 Prospect Street, Niagara Falls, NY, USA"
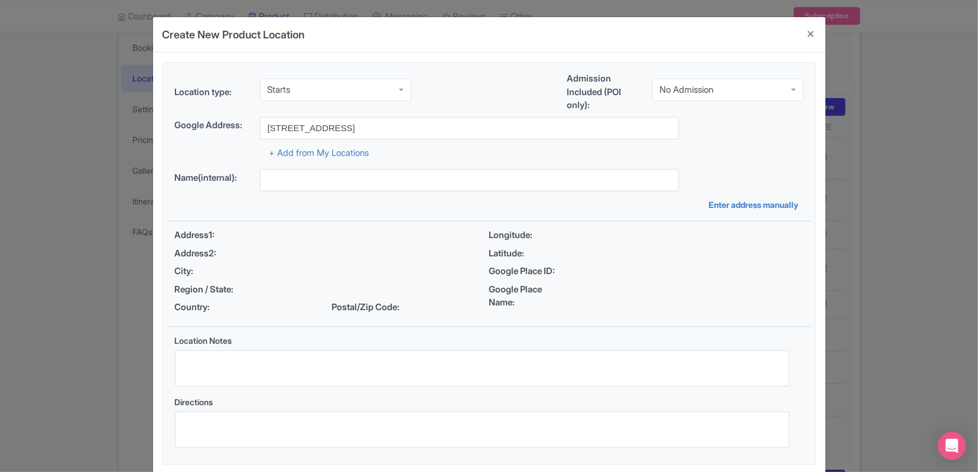
type input "333 Prospect Street, Niagara Falls, NY, USA"
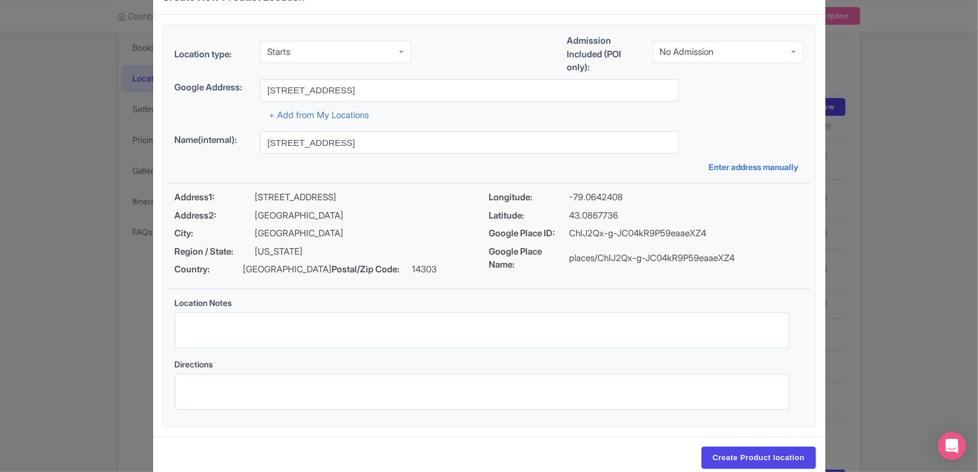
scroll to position [61, 0]
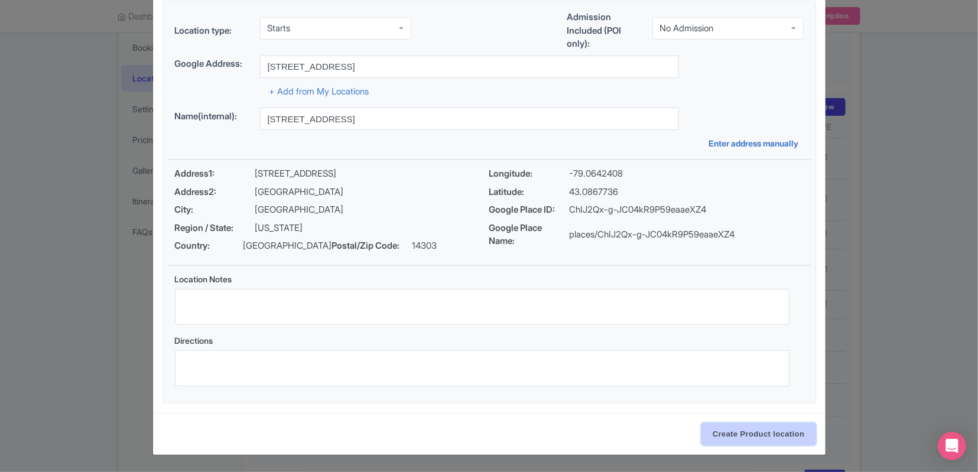
click at [726, 430] on input "Create Product location" at bounding box center [759, 434] width 115 height 22
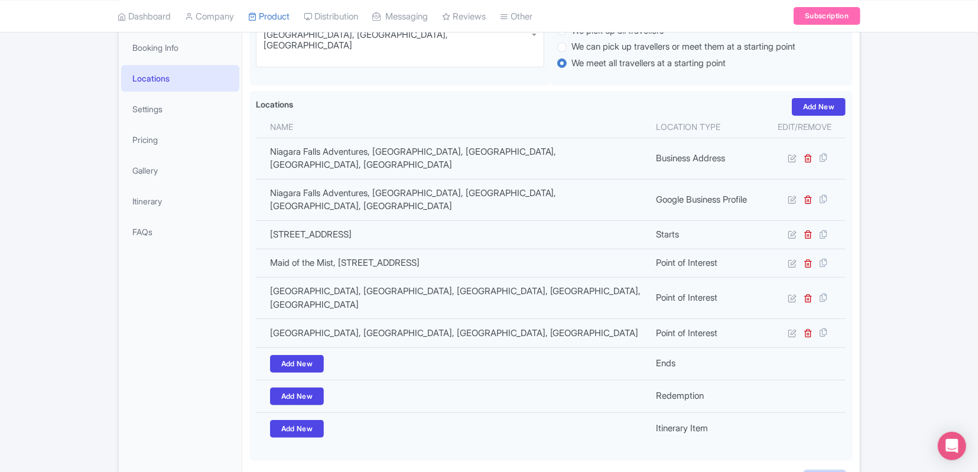
type input "Update Product"
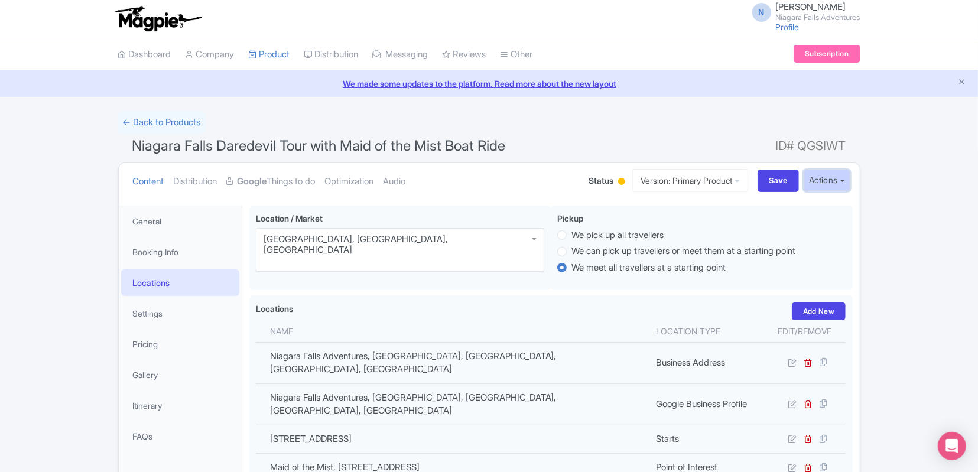
click at [816, 184] on button "Actions" at bounding box center [827, 181] width 47 height 22
click at [806, 240] on link "Share Products" at bounding box center [798, 242] width 112 height 18
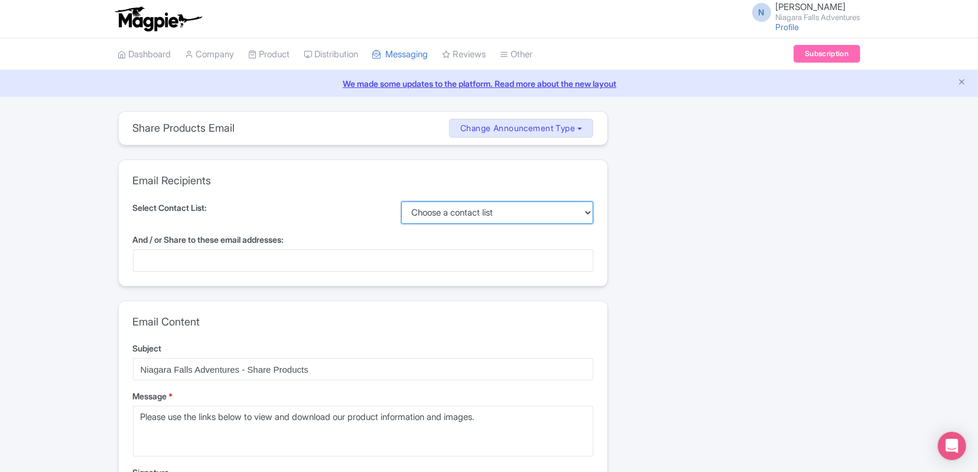
click at [401, 202] on select "Choose a contact list" at bounding box center [497, 213] width 192 height 22
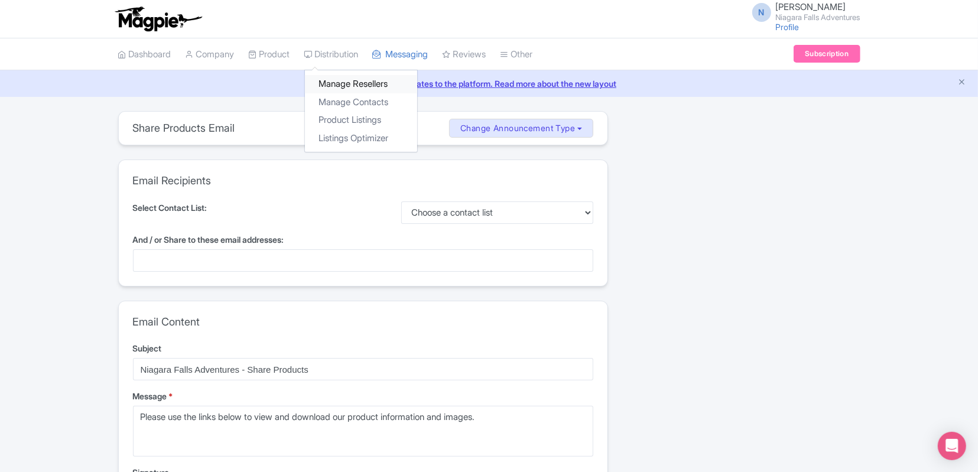
click at [336, 84] on link "Manage Resellers" at bounding box center [361, 84] width 112 height 18
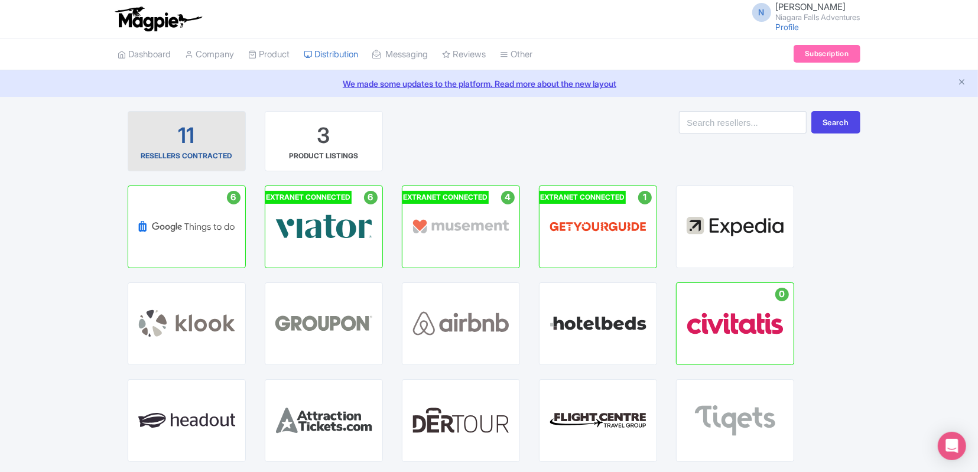
click at [215, 138] on div "11 RESELLERS CONTRACTED" at bounding box center [187, 141] width 98 height 40
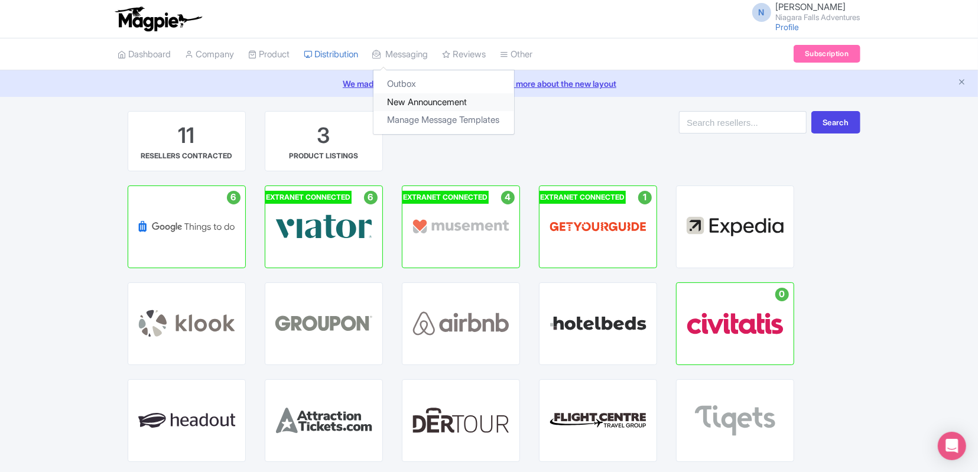
click at [436, 100] on link "New Announcement" at bounding box center [444, 102] width 141 height 18
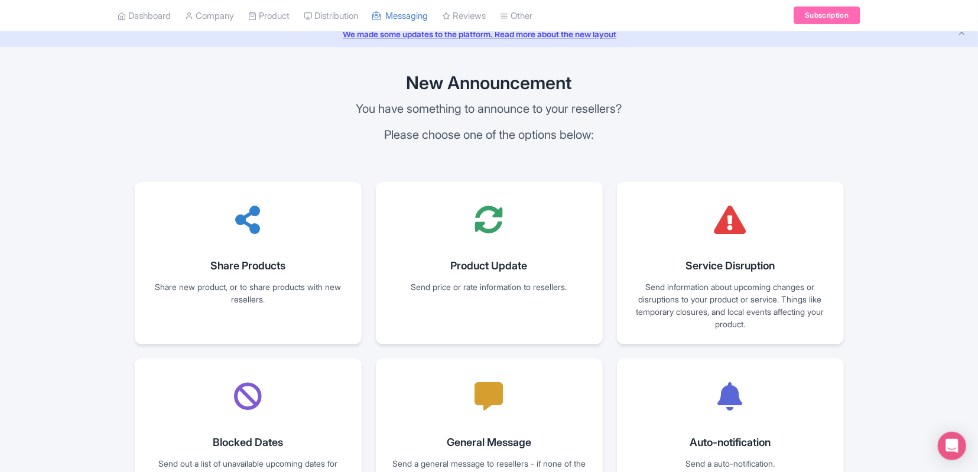
scroll to position [59, 0]
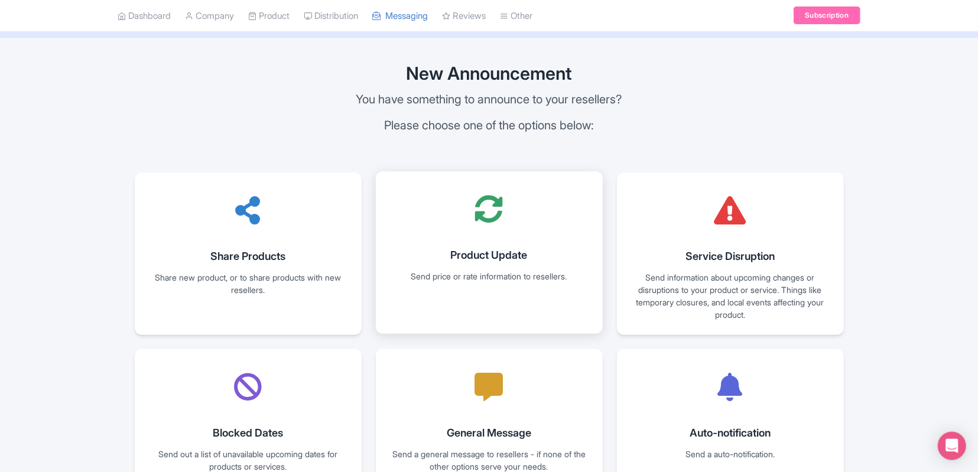
click at [499, 226] on div at bounding box center [489, 209] width 47 height 47
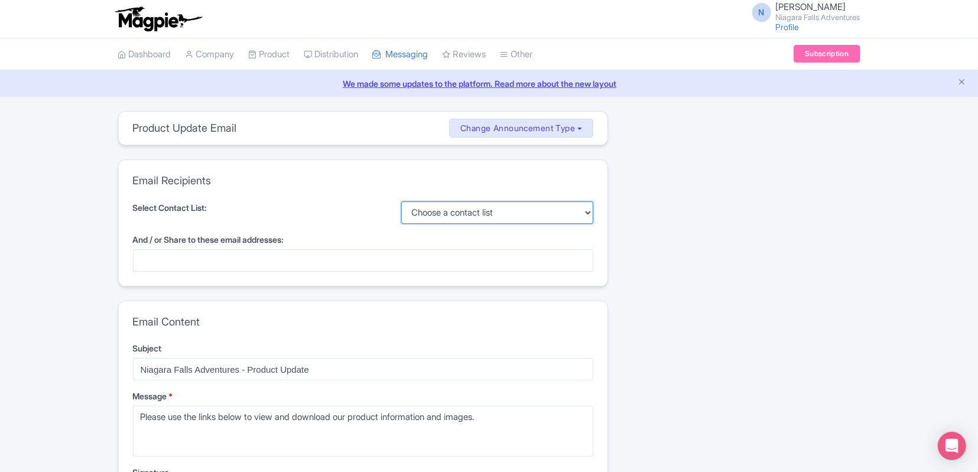
click at [401, 202] on select "Choose a contact list" at bounding box center [497, 213] width 192 height 22
click at [485, 209] on select "Choose a contact list" at bounding box center [497, 213] width 192 height 22
click at [290, 264] on div at bounding box center [363, 260] width 460 height 22
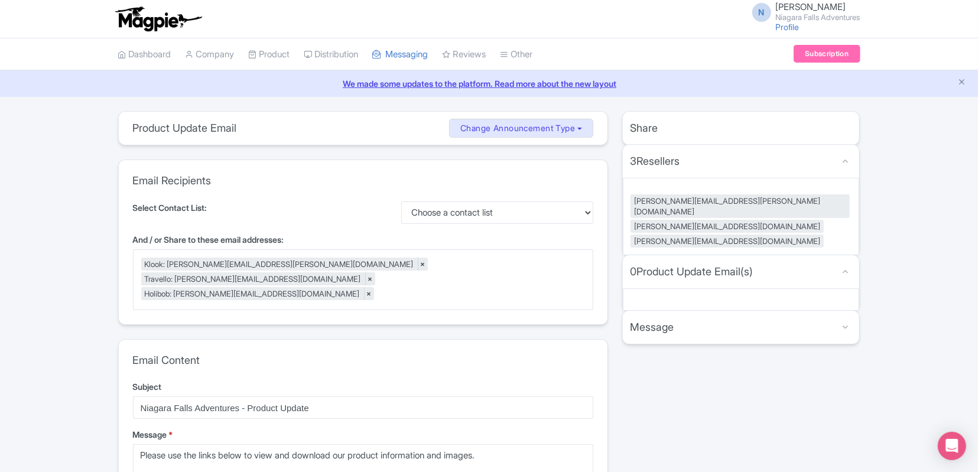
click at [708, 398] on div "Share 3 Resellers MISSING INFO [PERSON_NAME][EMAIL_ADDRESS][PERSON_NAME][DOMAIN…" at bounding box center [741, 428] width 252 height 634
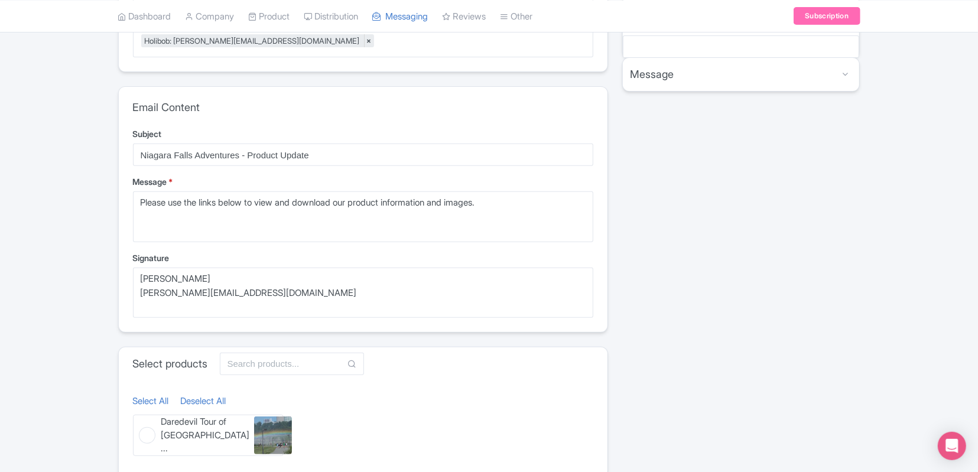
scroll to position [289, 0]
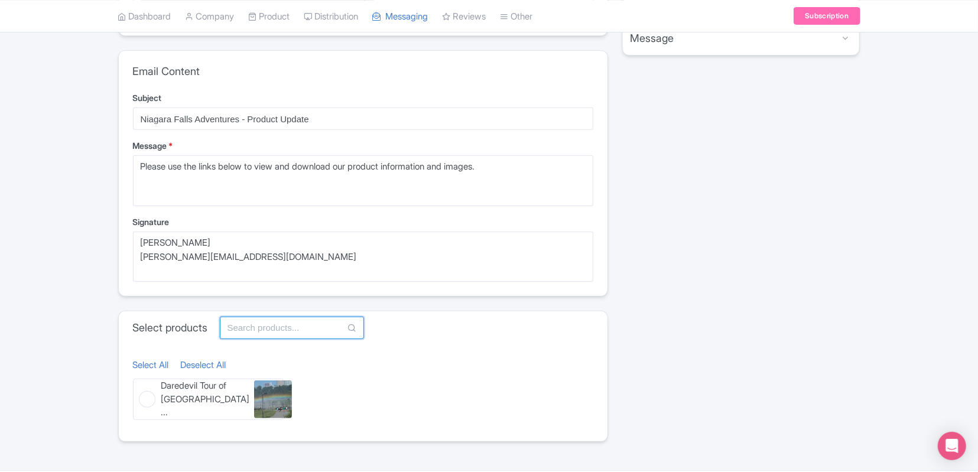
click at [270, 317] on input "text" at bounding box center [292, 328] width 144 height 22
type input "maid"
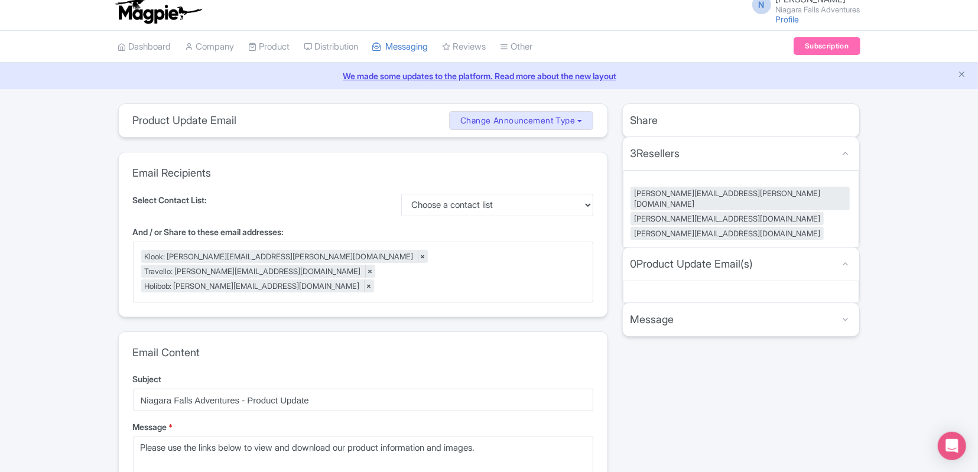
scroll to position [7, 0]
click at [336, 50] on link "Distribution" at bounding box center [331, 47] width 54 height 33
